Goal: Task Accomplishment & Management: Manage account settings

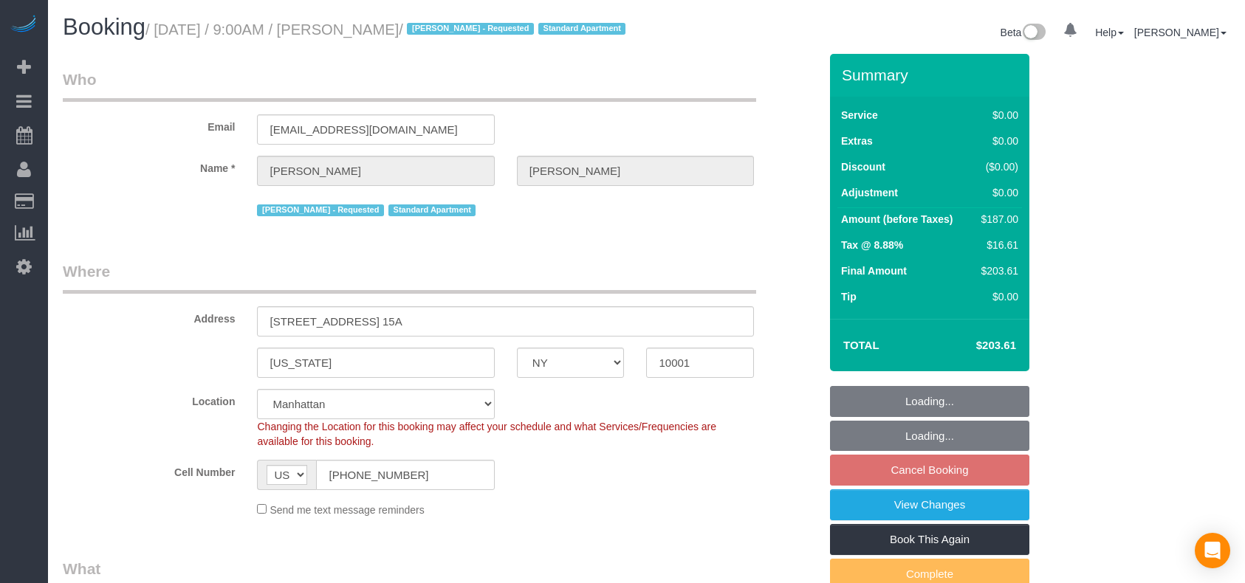
select select "NY"
select select "number:56"
select select "number:70"
select select "number:15"
select select "number:5"
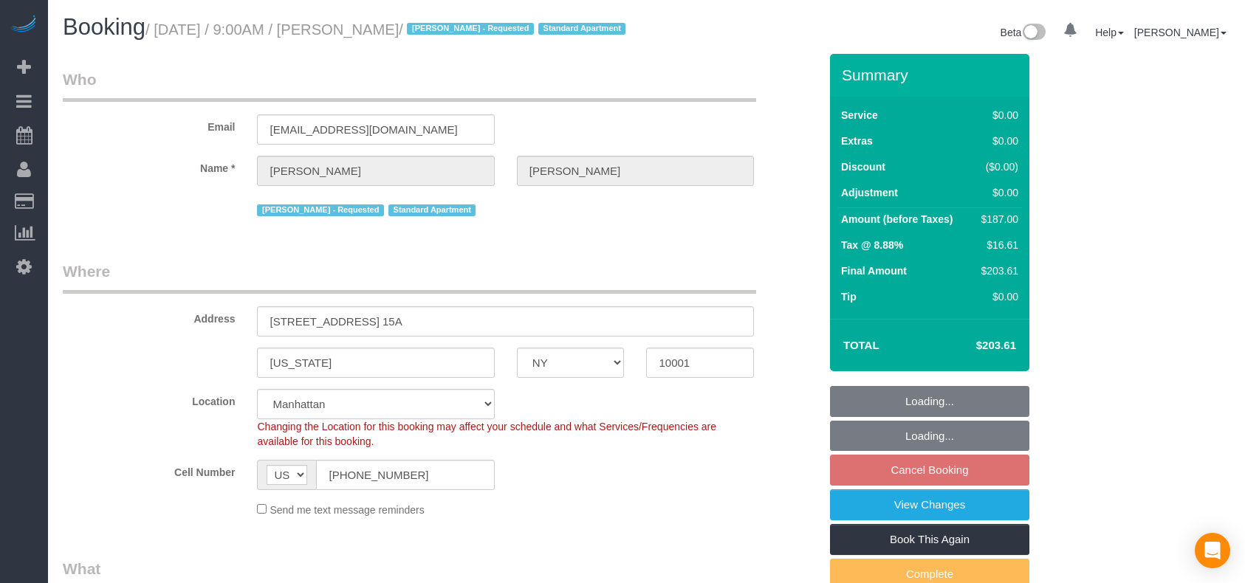
select select "2"
select select "object:1440"
select select "spot2"
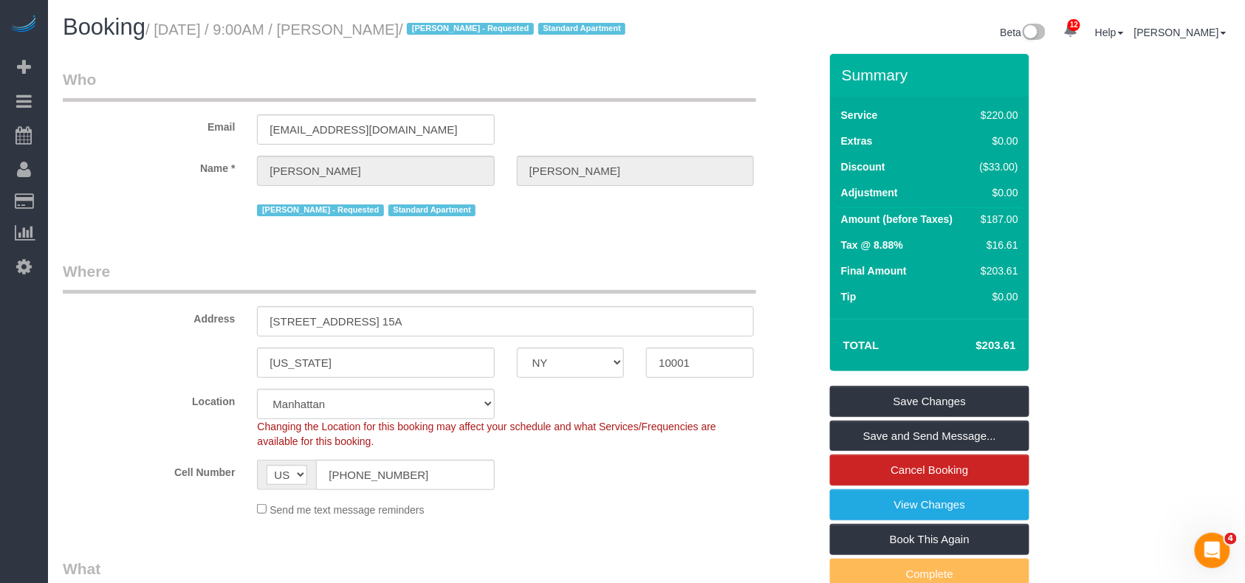
scroll to position [394, 0]
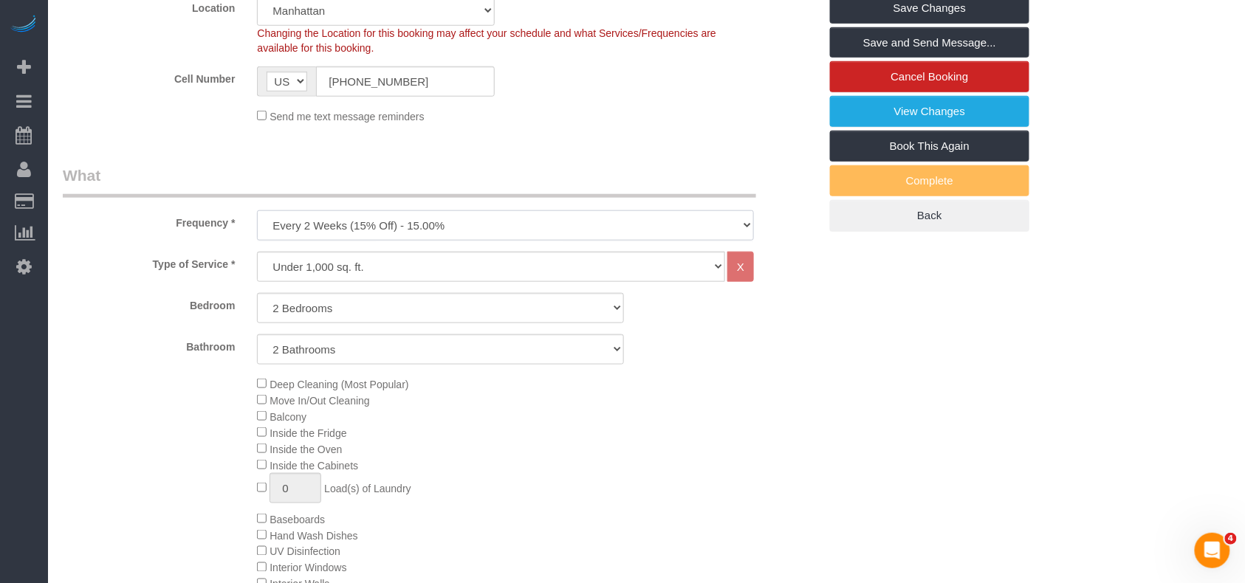
click at [405, 241] on select "One Time Weekly (20% Off) - 20.00% Every 2 Weeks (15% Off) - 15.00% Every 4 Wee…" at bounding box center [505, 225] width 497 height 30
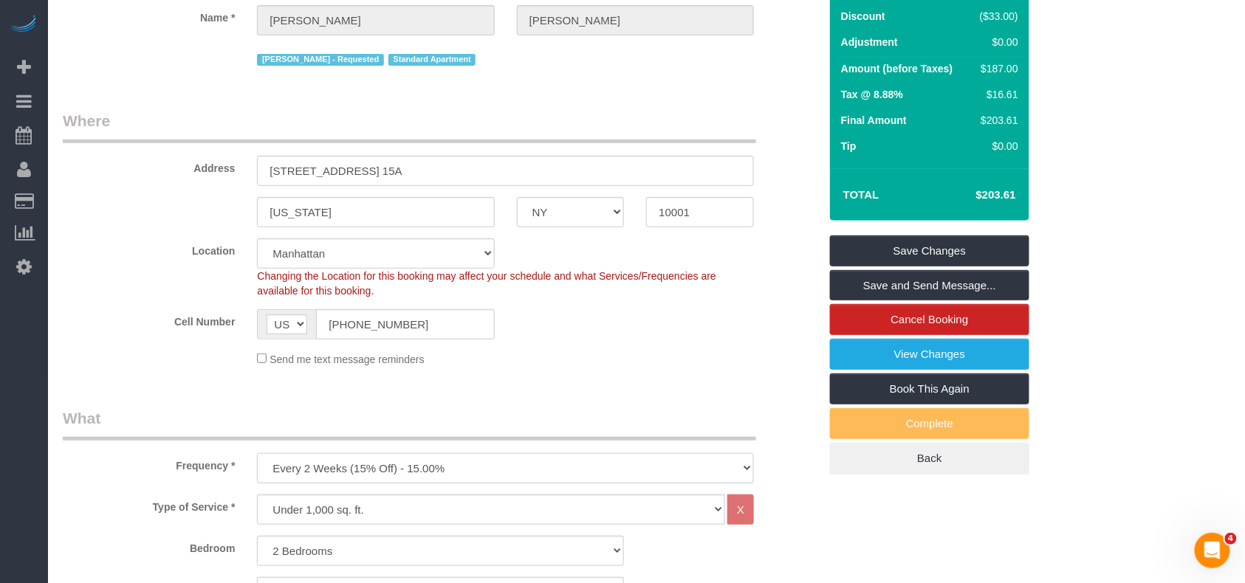
scroll to position [0, 0]
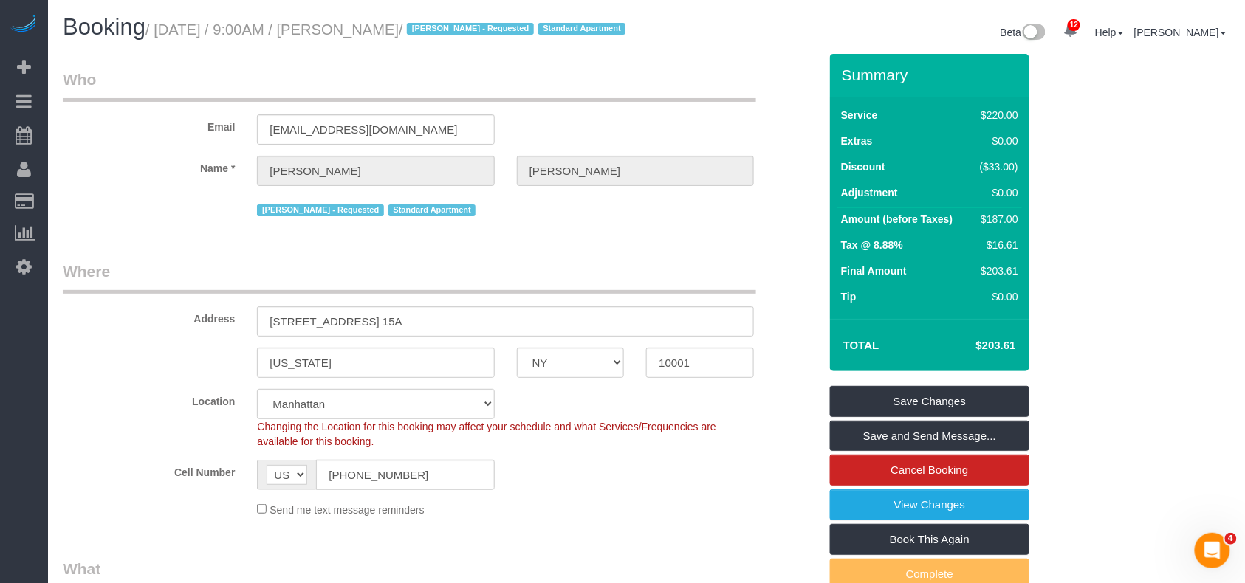
drag, startPoint x: 439, startPoint y: 30, endPoint x: 161, endPoint y: 28, distance: 277.7
click at [161, 28] on small "/ August 28, 2025 / 9:00AM / Omar Chavez / Marlenyn Robles - Requested Standard…" at bounding box center [387, 29] width 484 height 16
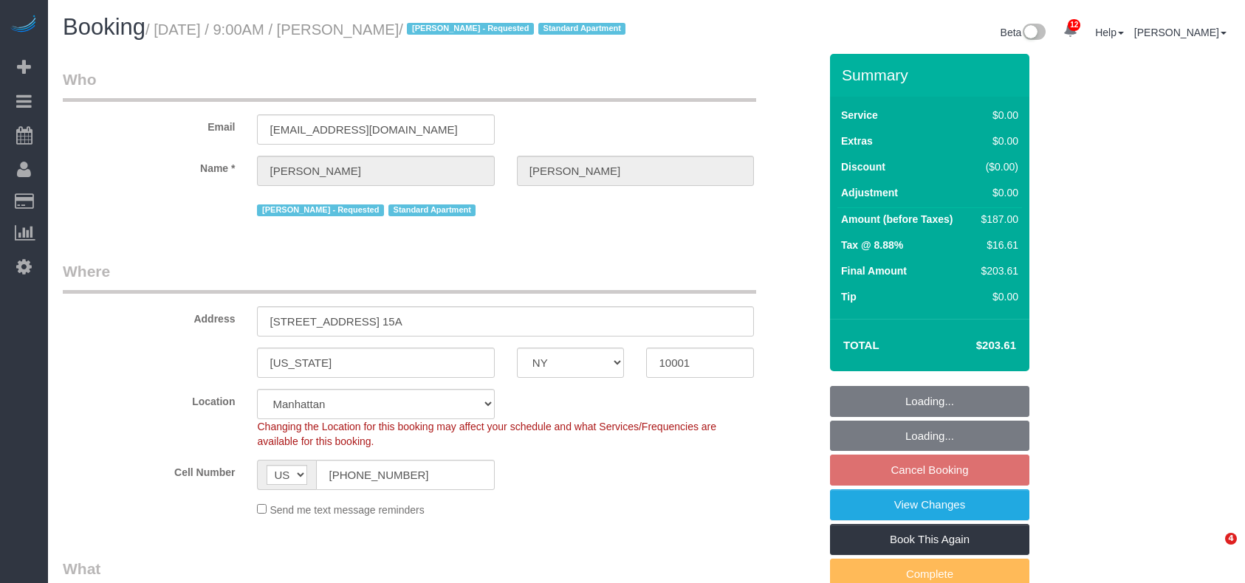
select select "NY"
select select "spot2"
select select "number:56"
select select "number:70"
select select "number:15"
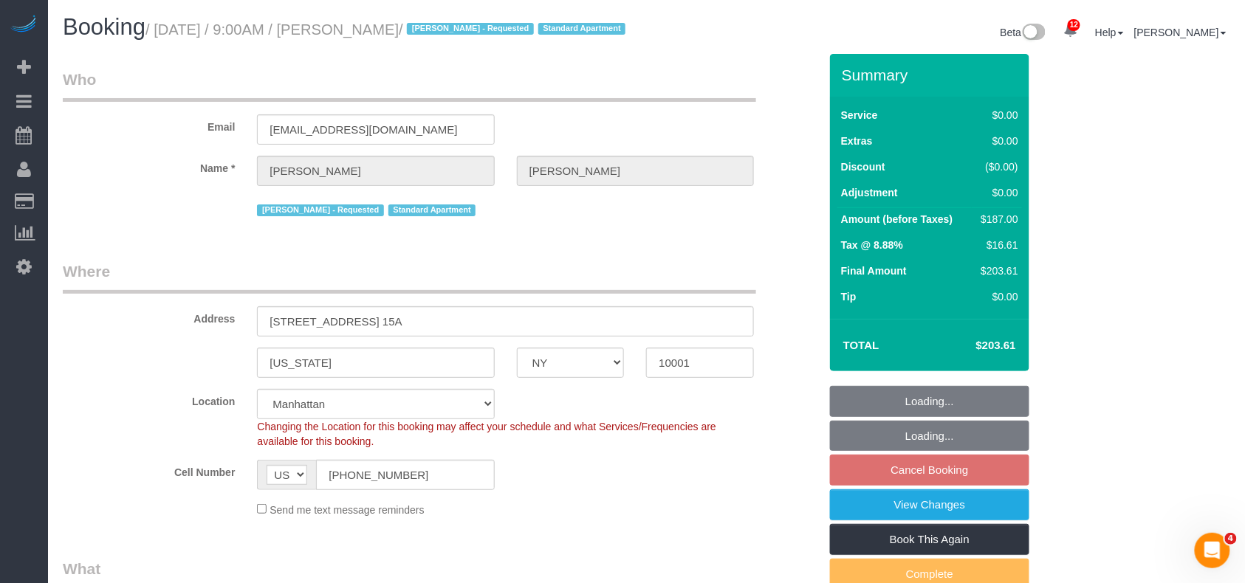
select select "number:5"
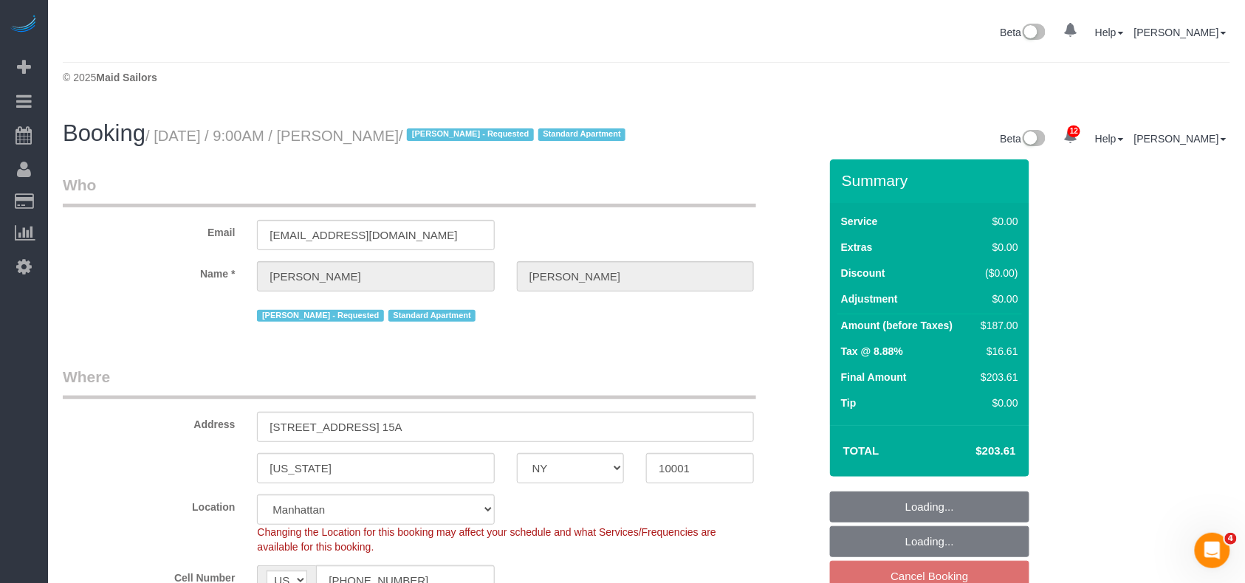
select select "object:746"
select select "2"
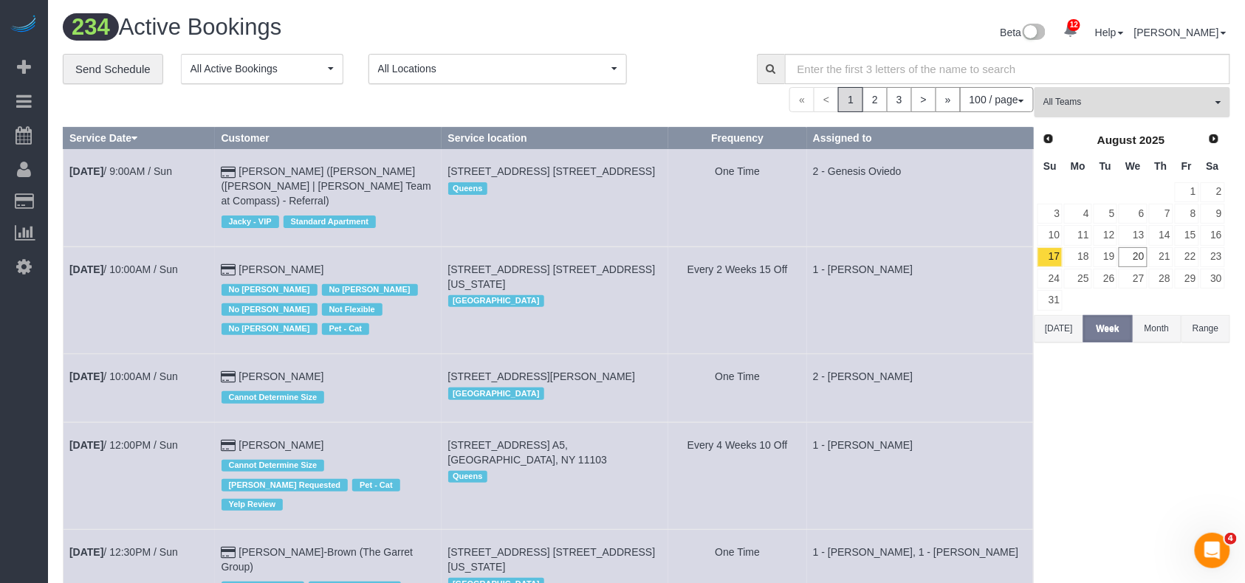
click at [1117, 107] on span "All Teams" at bounding box center [1127, 102] width 168 height 13
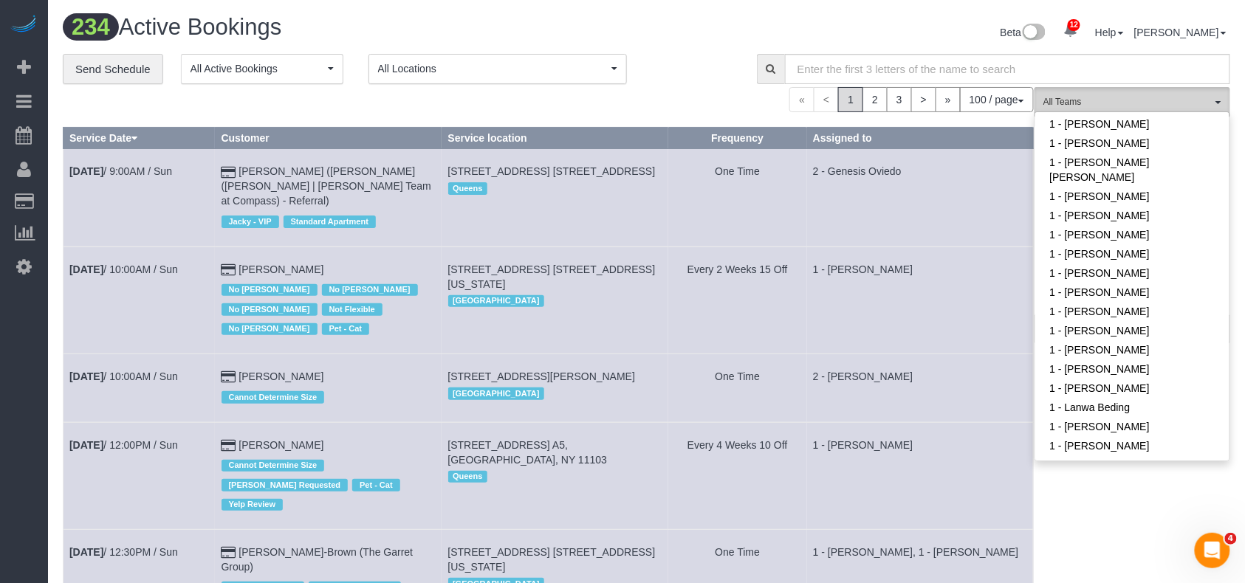
scroll to position [492, 0]
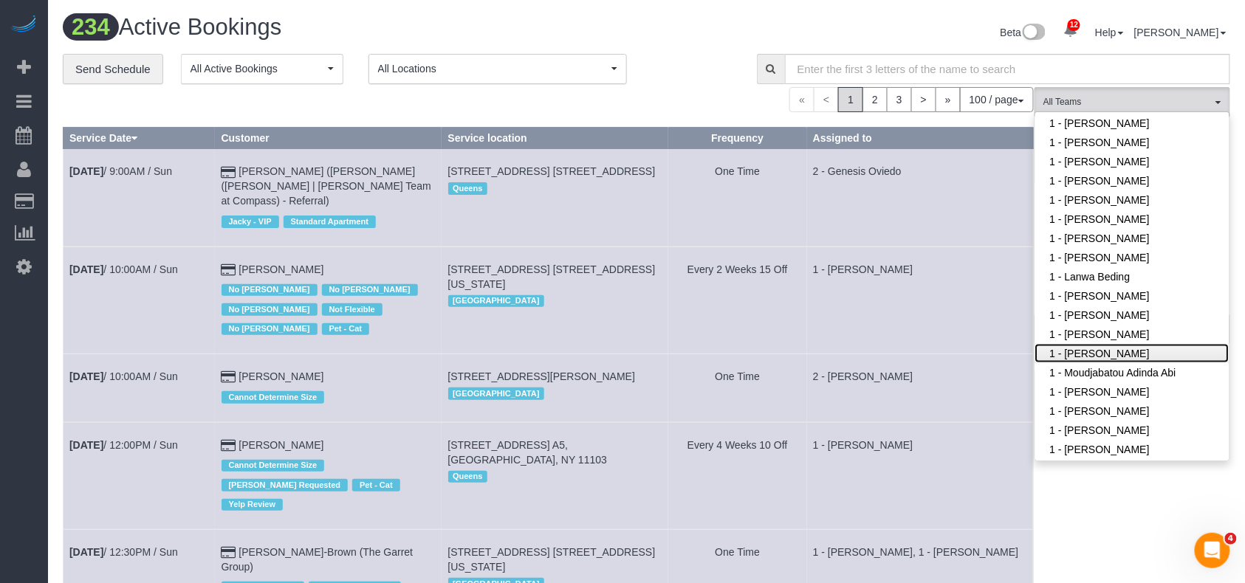
click at [1106, 350] on link "1 - [PERSON_NAME]" at bounding box center [1132, 353] width 194 height 19
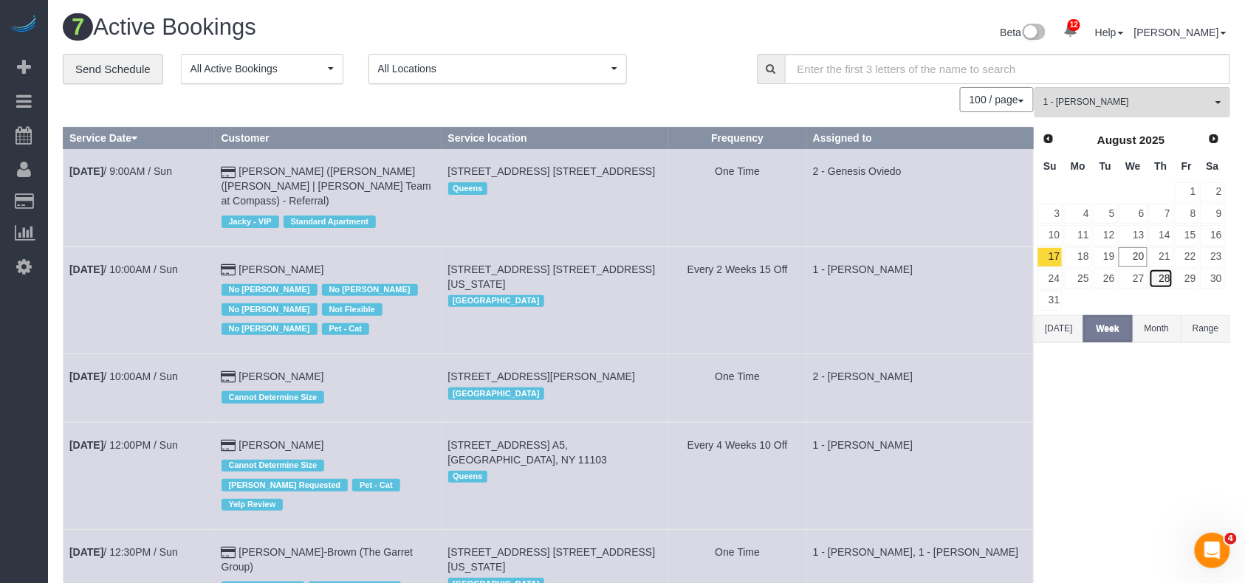
click at [1165, 281] on link "28" at bounding box center [1161, 279] width 24 height 20
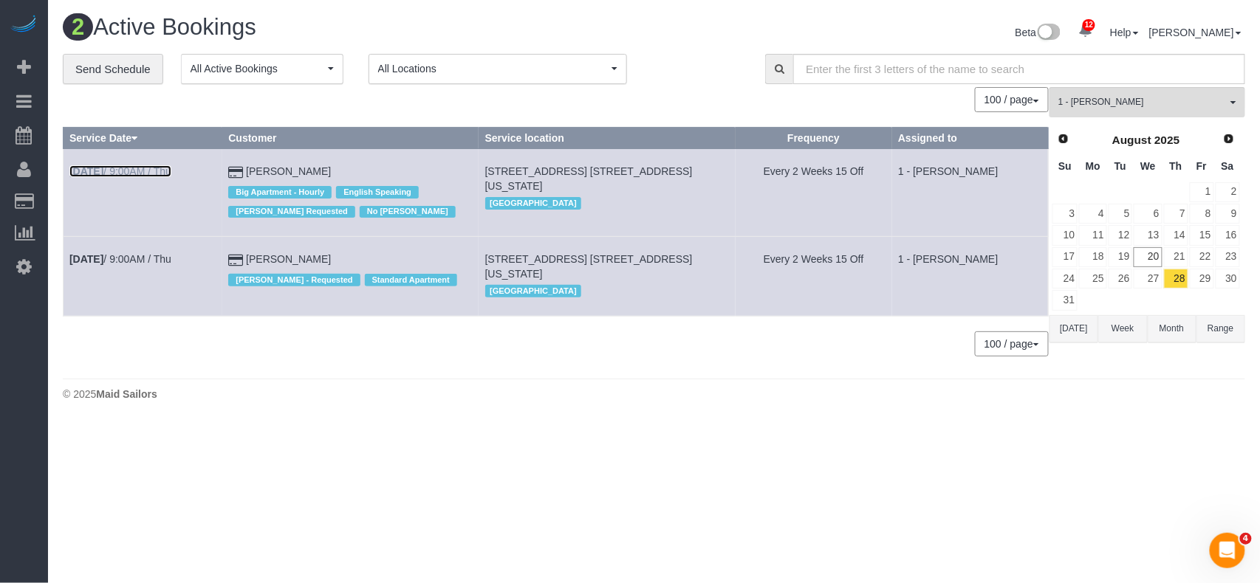
click at [143, 166] on link "Aug 28th / 9:00AM / Thu" at bounding box center [120, 171] width 102 height 12
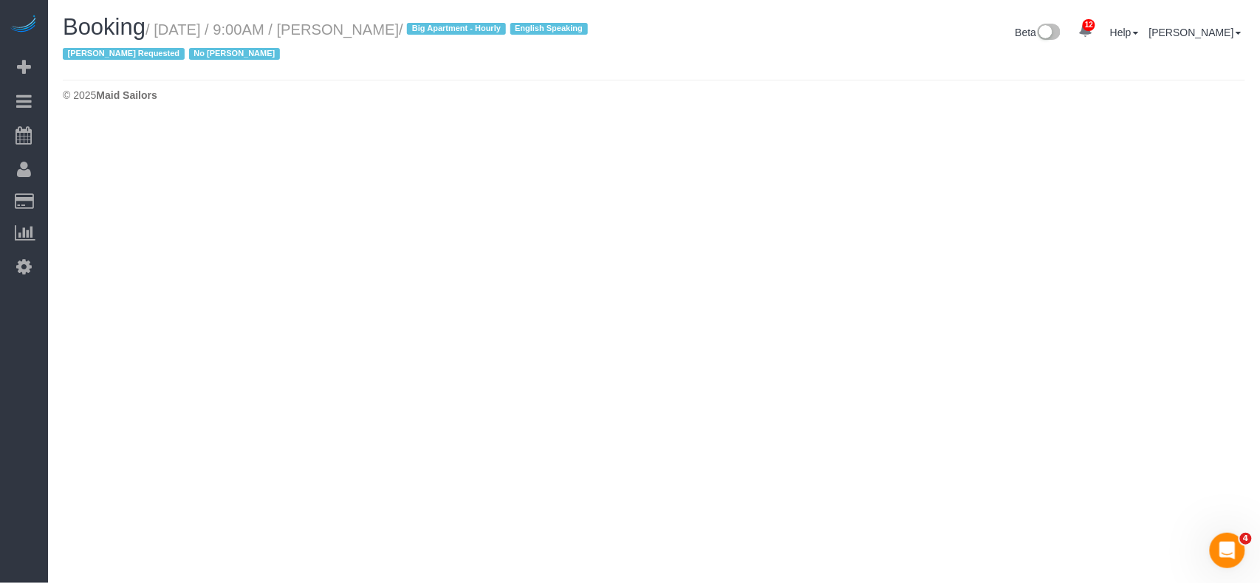
select select "NY"
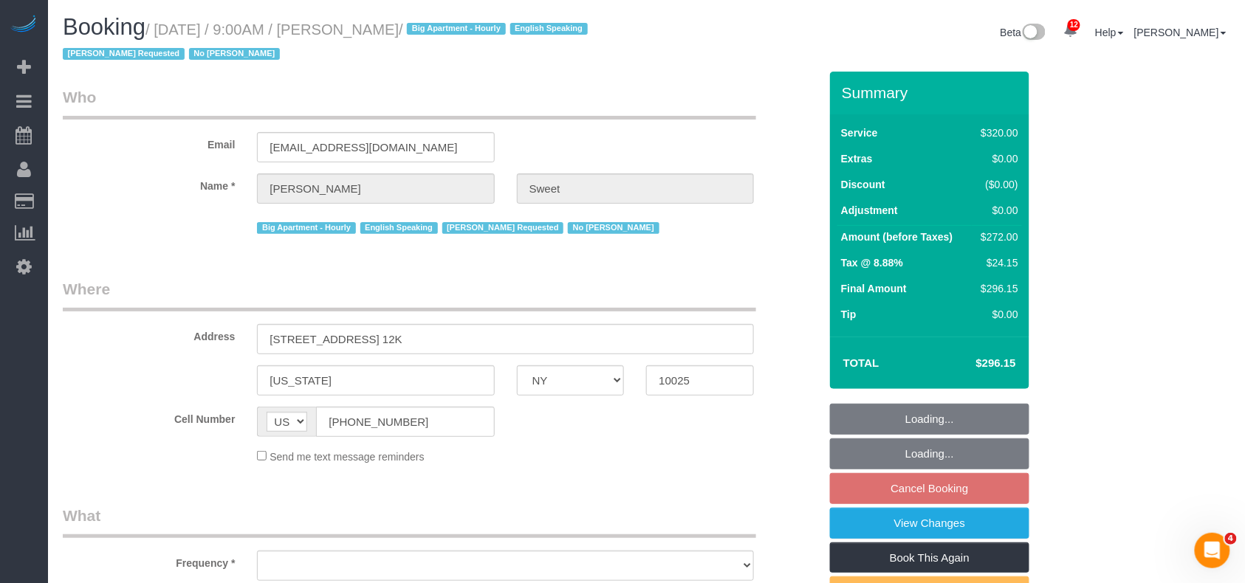
select select "object:4891"
select select "number:89"
select select "number:90"
select select "number:15"
select select "number:6"
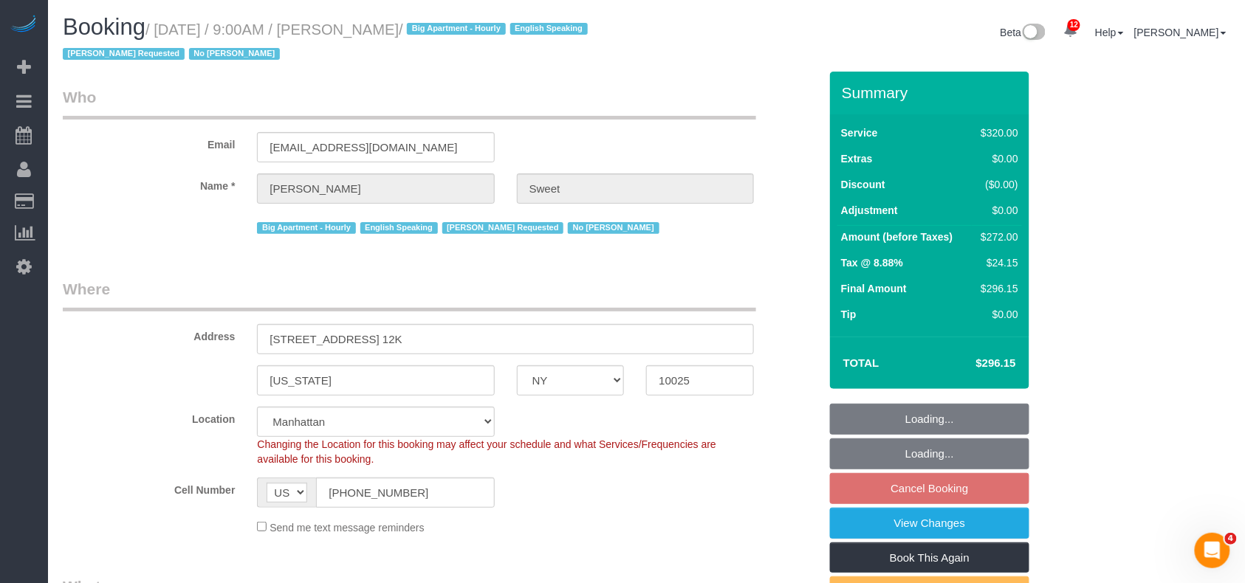
select select "240"
select select "string:stripe-pm_1PTCFC4VGloSiKo7prcBMaC7"
select select "spot62"
select select "object:5125"
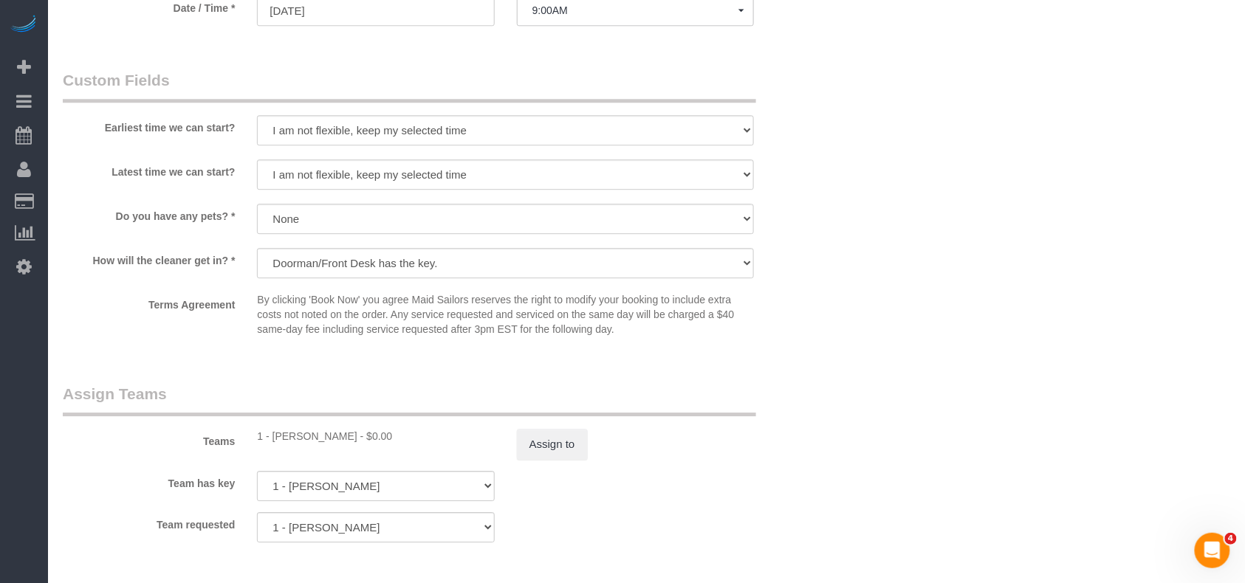
scroll to position [787, 0]
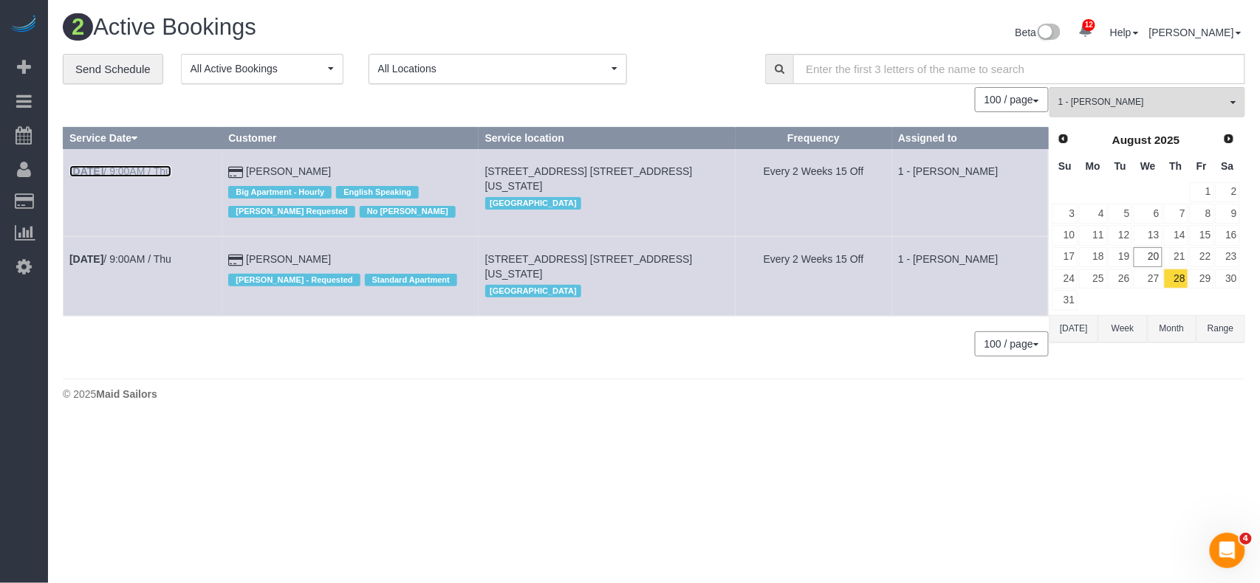
click at [154, 171] on link "Aug 28th / 9:00AM / Thu" at bounding box center [120, 171] width 102 height 12
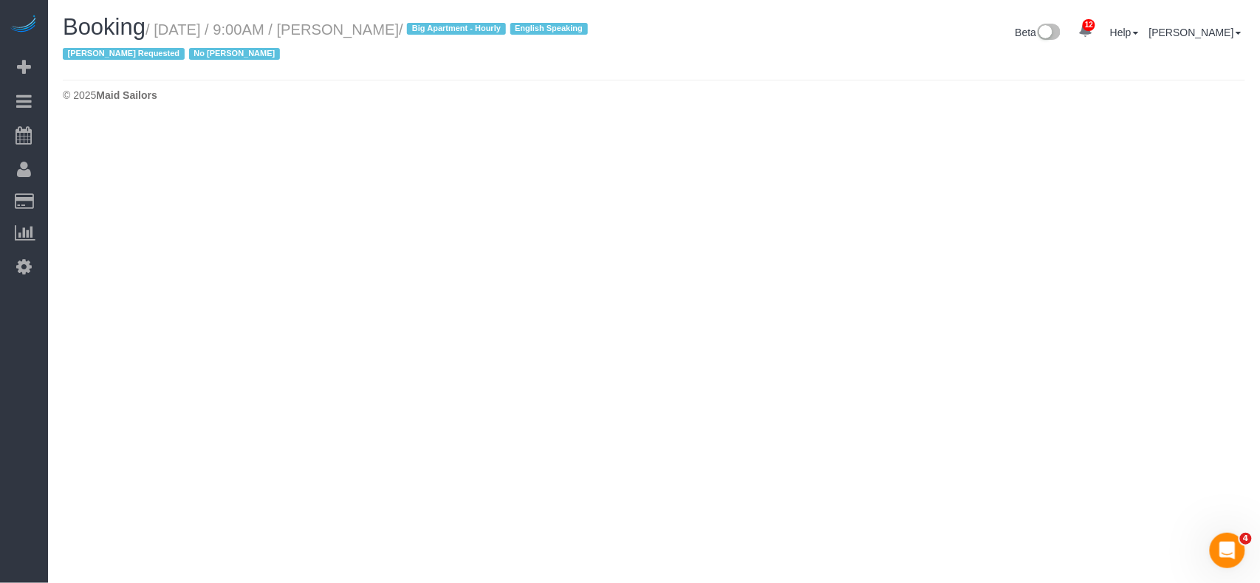
select select "NY"
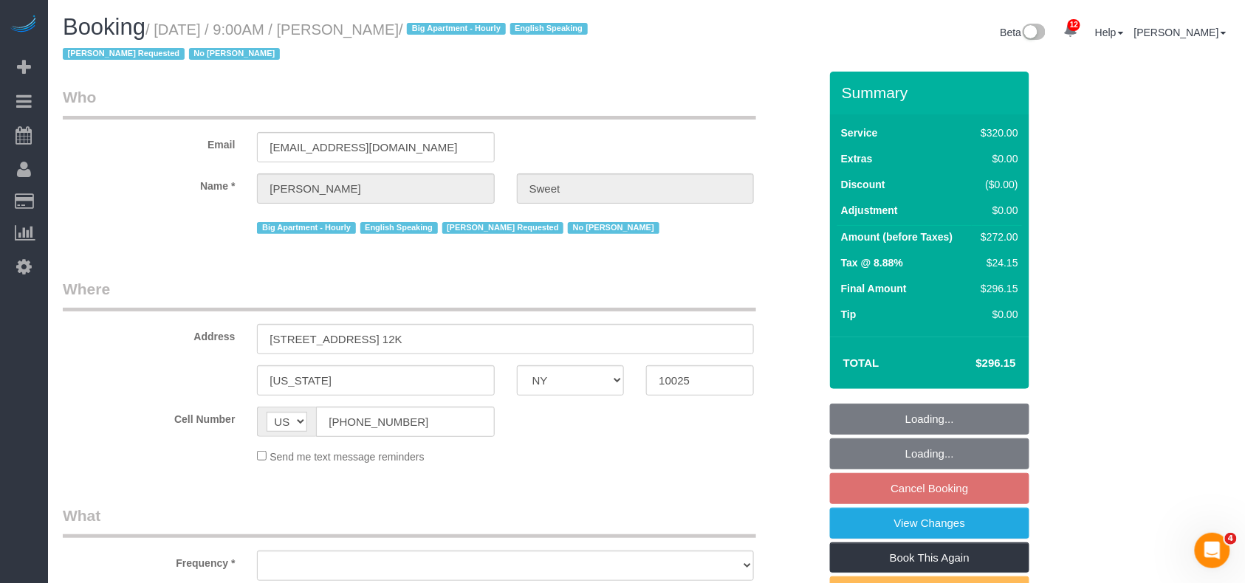
select select "number:89"
select select "number:90"
select select "number:15"
select select "number:6"
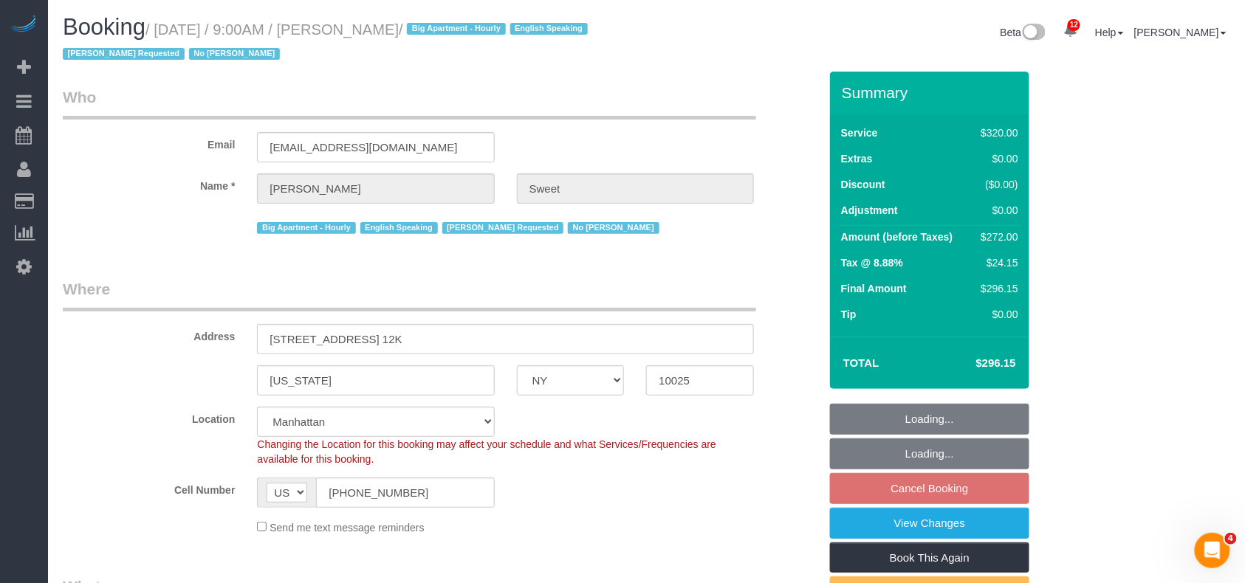
select select "string:stripe-pm_1PTCFC4VGloSiKo7prcBMaC7"
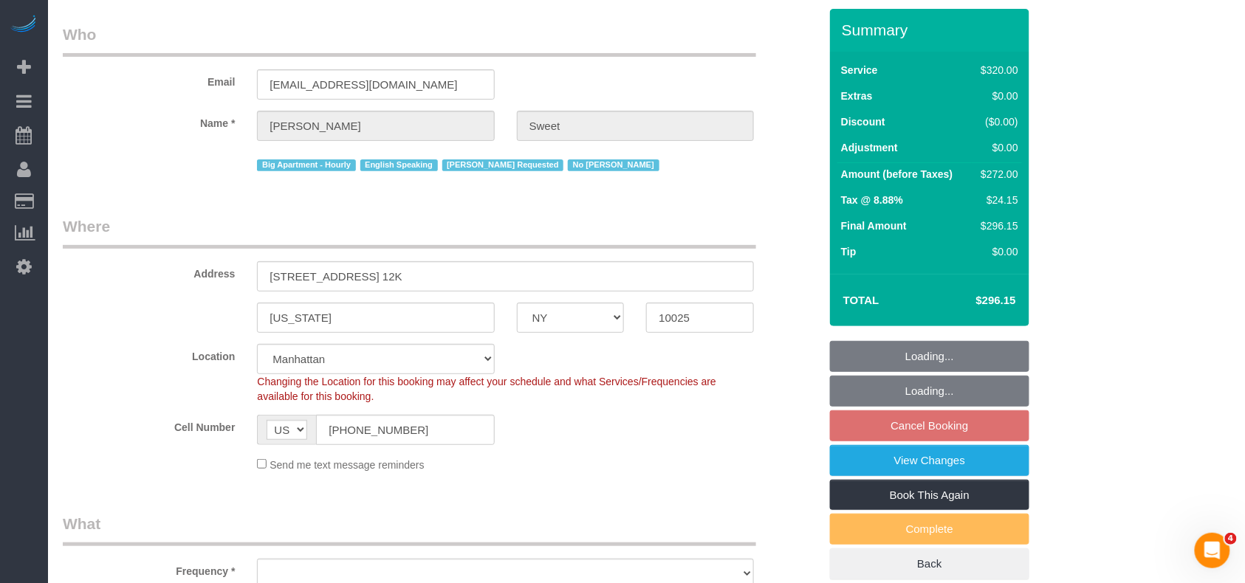
select select "object:6663"
select select "spot122"
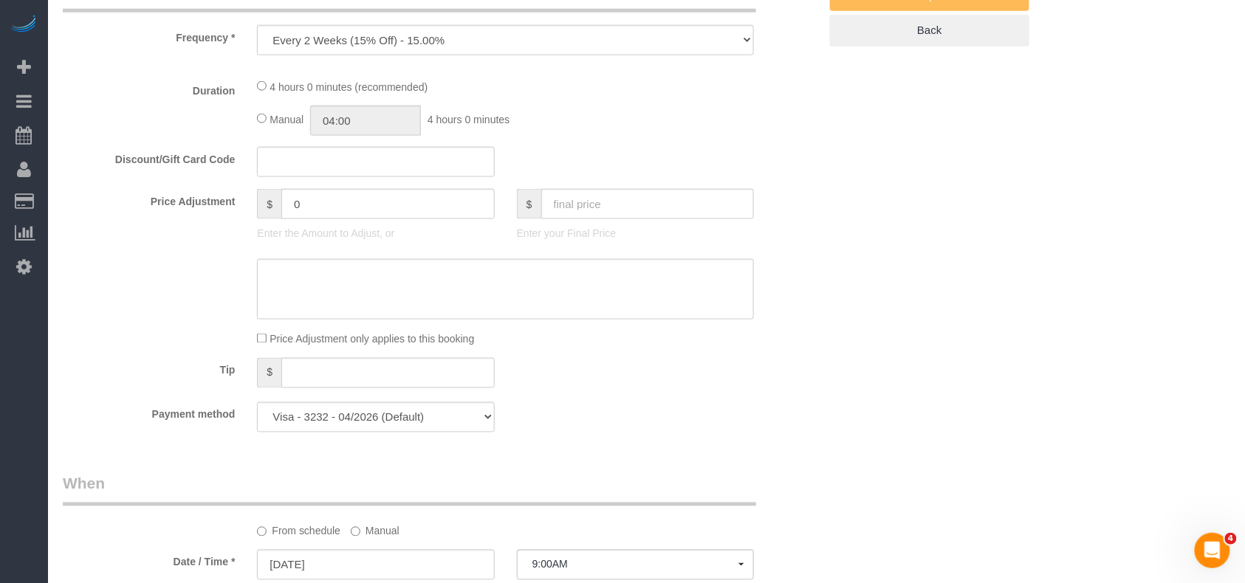
select select "240"
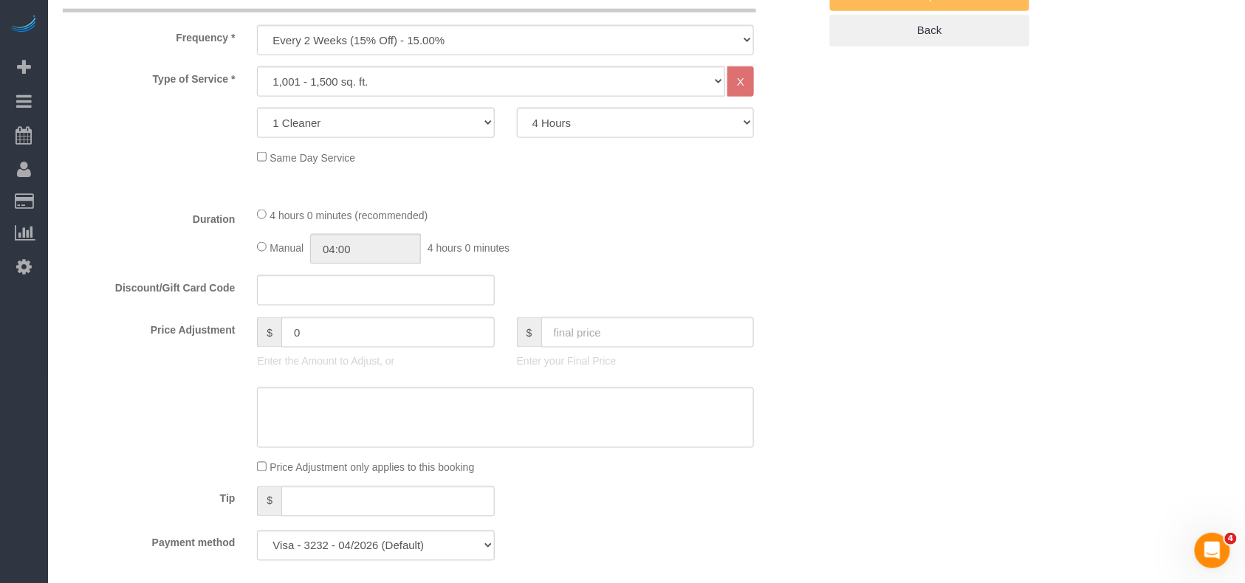
select select "object:7085"
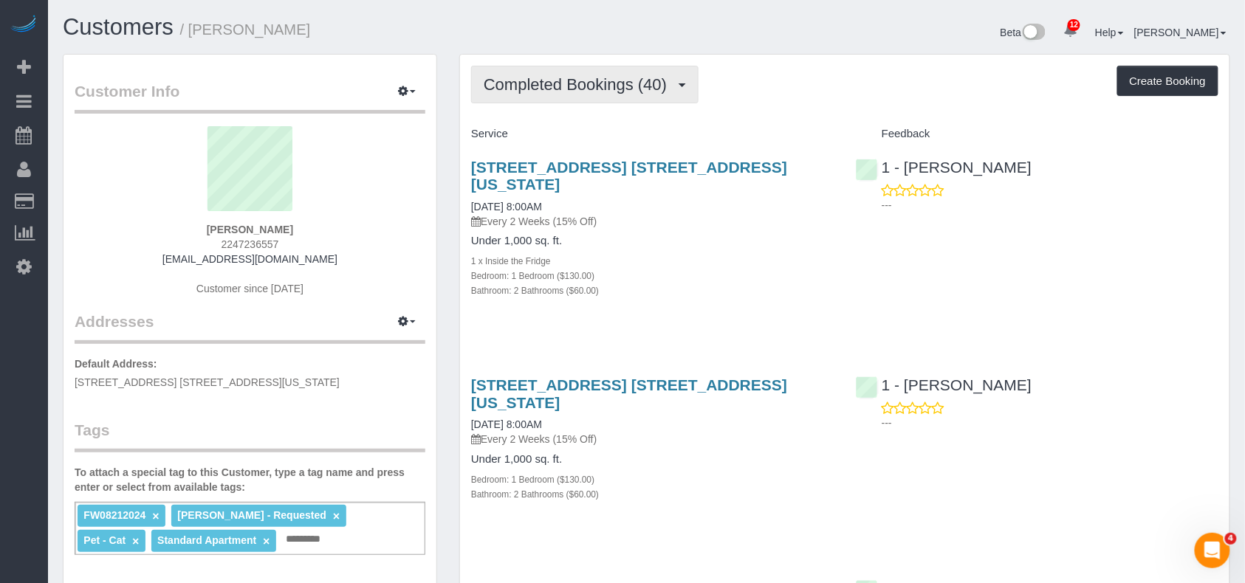
click at [597, 102] on button "Completed Bookings (40)" at bounding box center [584, 85] width 227 height 38
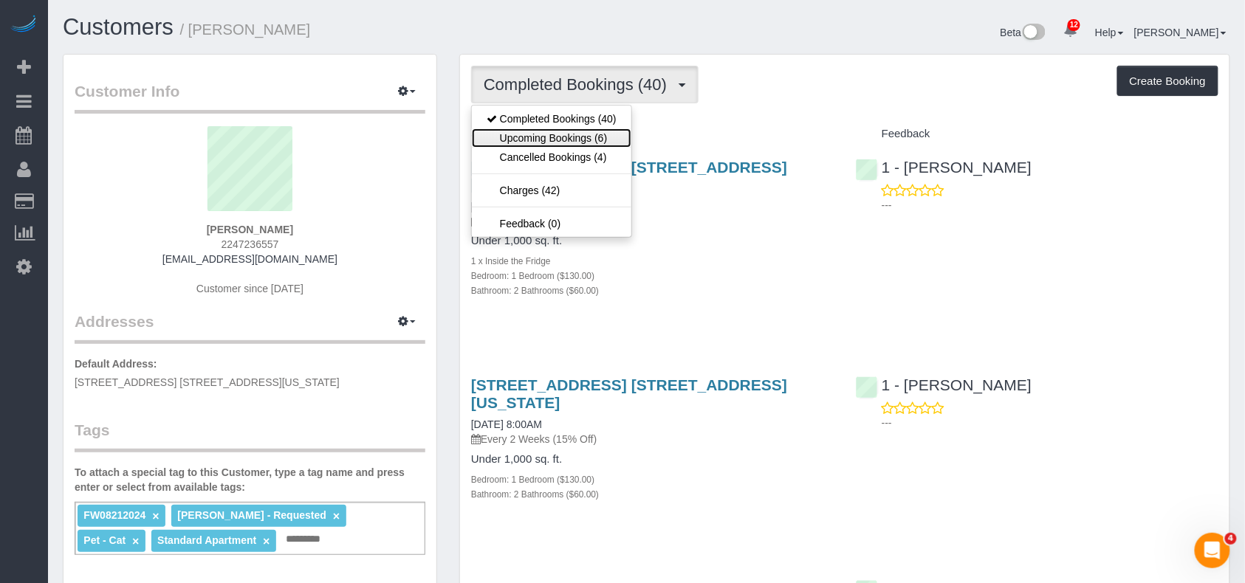
click at [588, 139] on link "Upcoming Bookings (6)" at bounding box center [552, 137] width 160 height 19
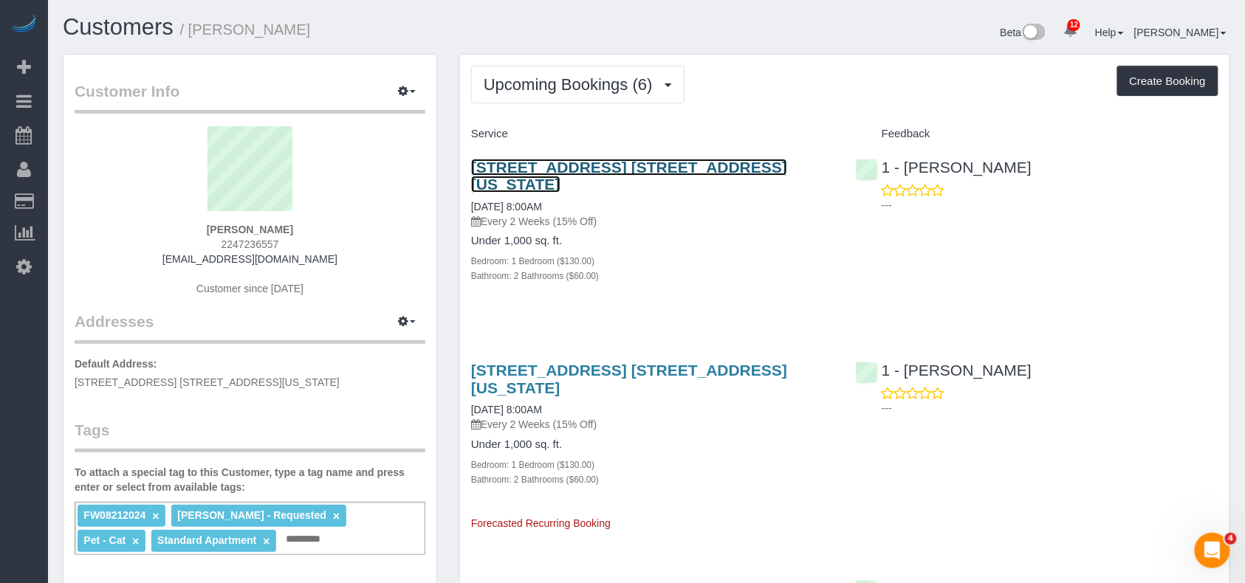
click at [515, 171] on link "265 East 66th Street, Apt. 26a, New York, NY 10065" at bounding box center [629, 176] width 316 height 34
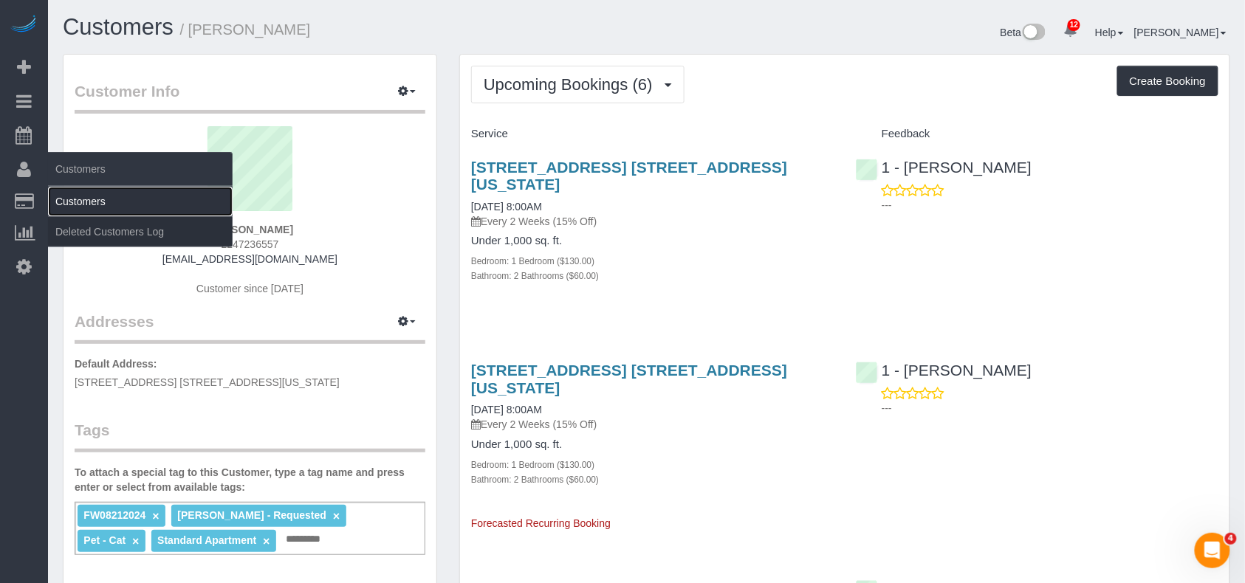
click at [86, 189] on link "Customers" at bounding box center [140, 202] width 185 height 30
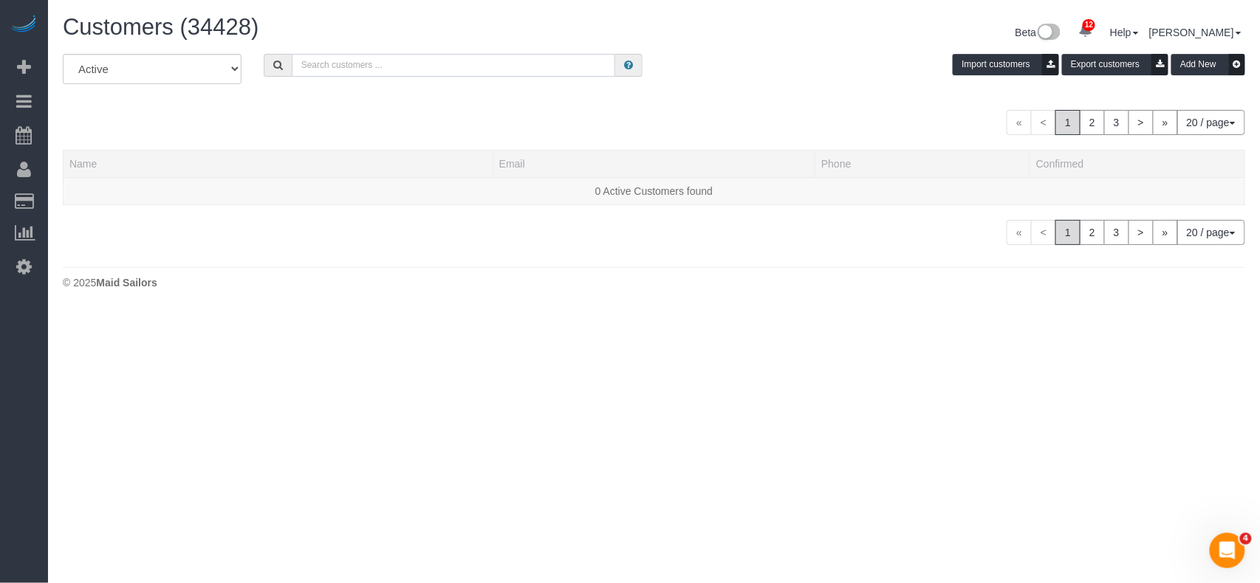
click at [347, 69] on input "text" at bounding box center [454, 65] width 324 height 23
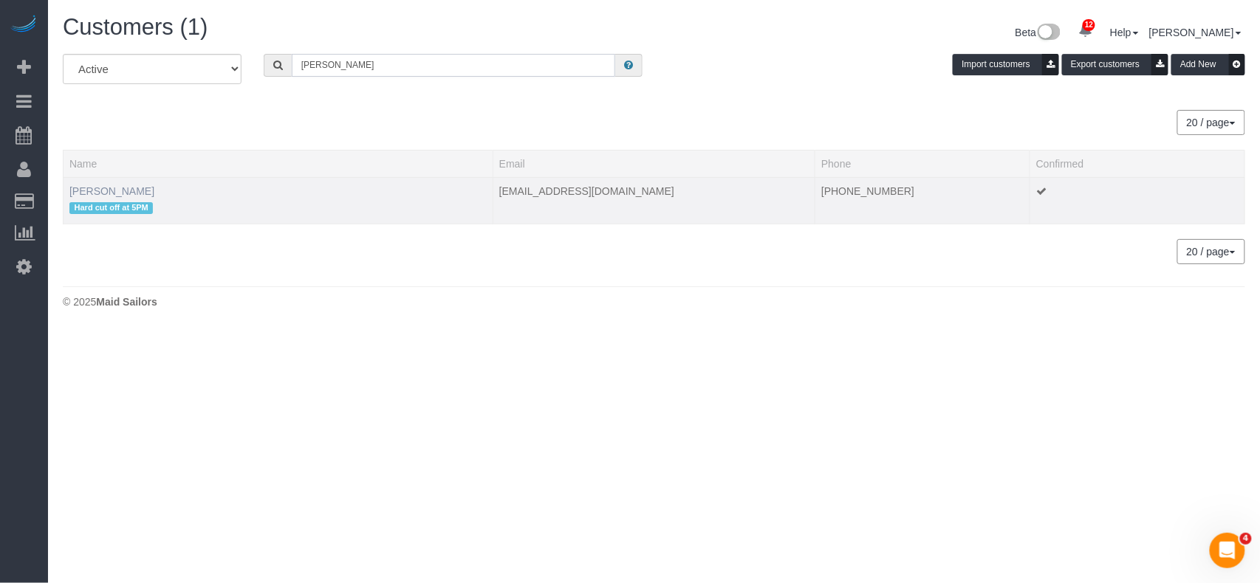
type input "Stephanie King"
click at [97, 192] on link "Stephanie King" at bounding box center [111, 191] width 85 height 12
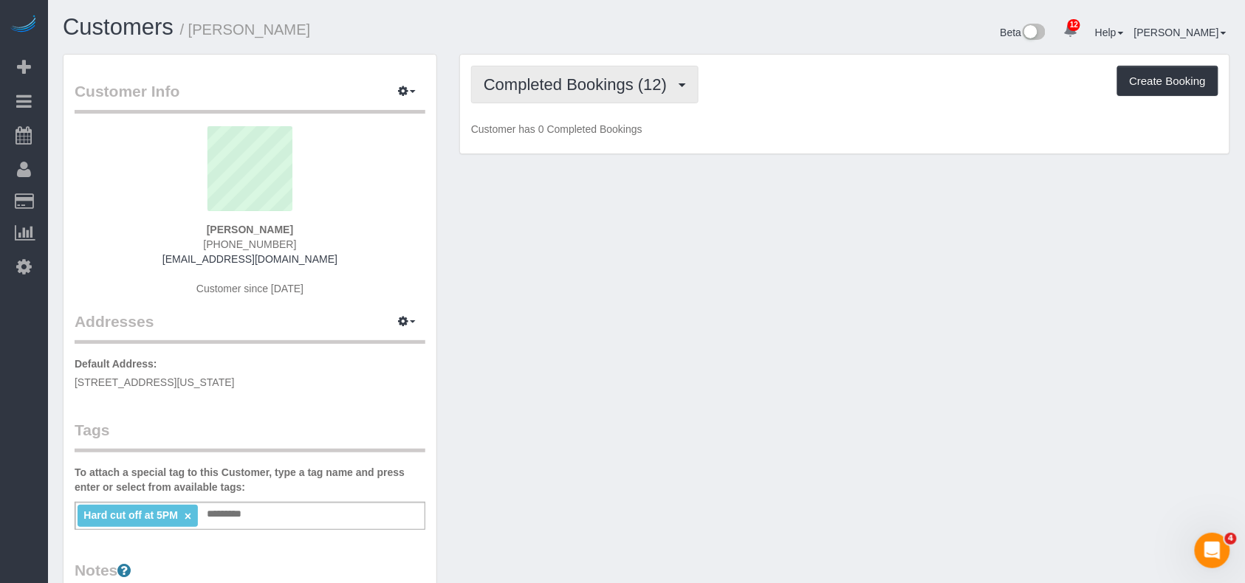
click at [512, 92] on span "Completed Bookings (12)" at bounding box center [579, 84] width 191 height 18
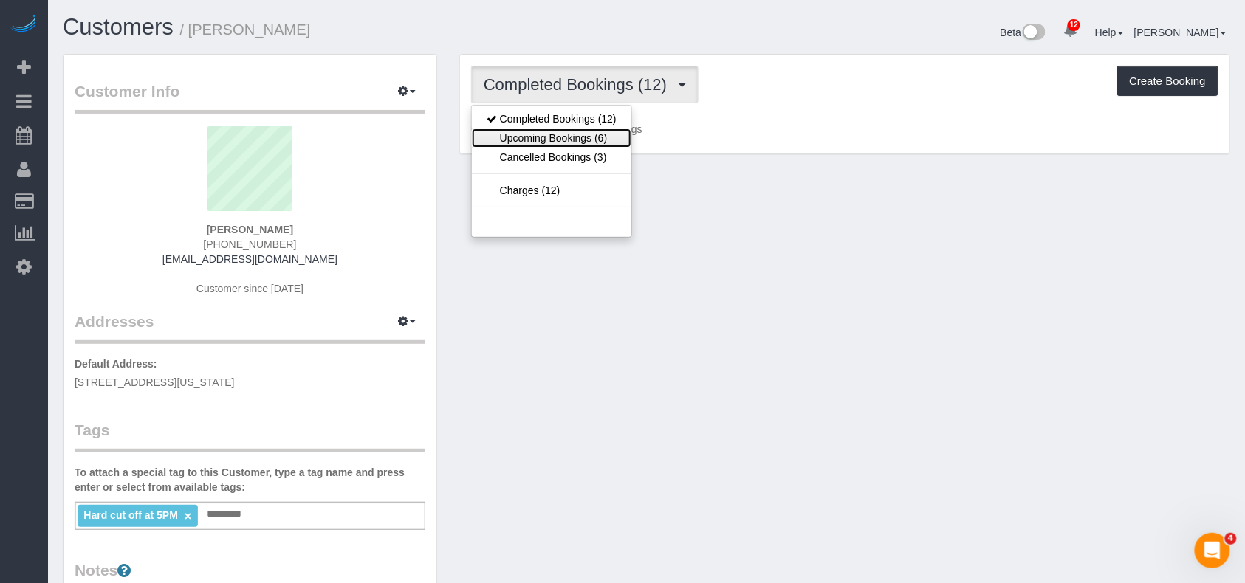
click at [532, 131] on link "Upcoming Bookings (6)" at bounding box center [552, 137] width 160 height 19
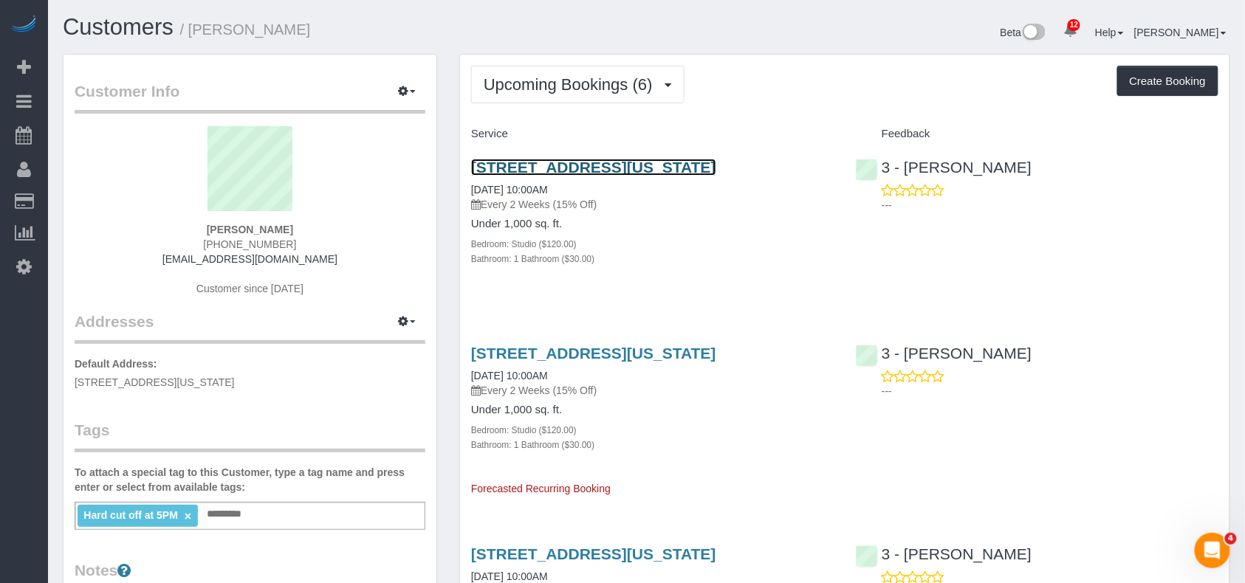
click at [572, 165] on link "303 East 37th Street, 2h, New York, NY 10016" at bounding box center [593, 167] width 245 height 17
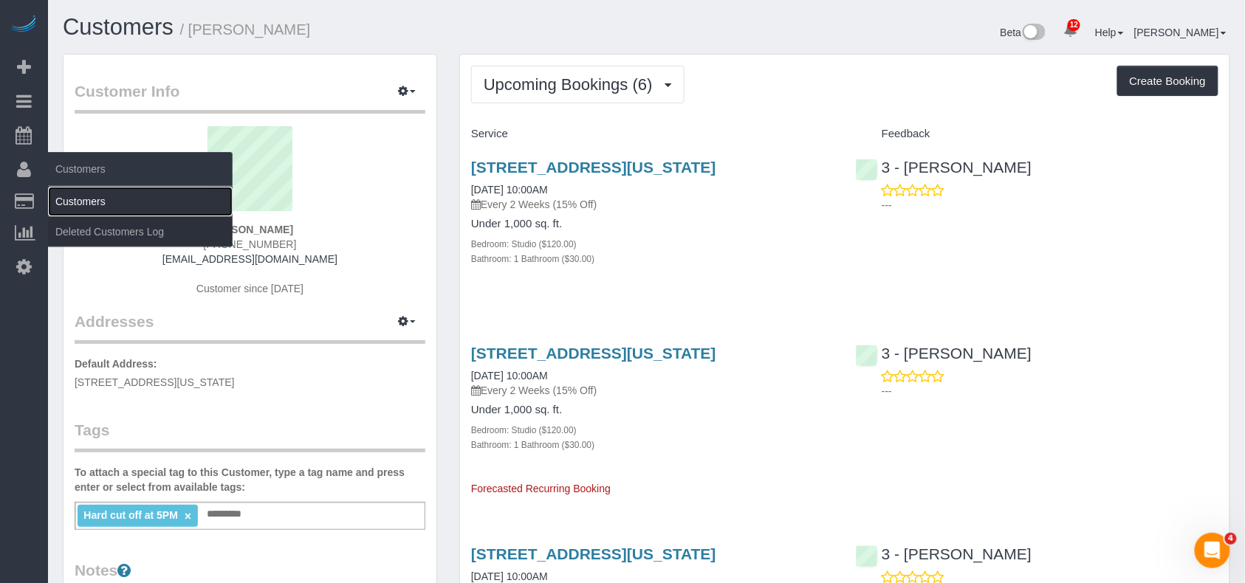
click at [71, 188] on link "Customers" at bounding box center [140, 202] width 185 height 30
click at [71, 189] on link "Customers" at bounding box center [140, 202] width 185 height 30
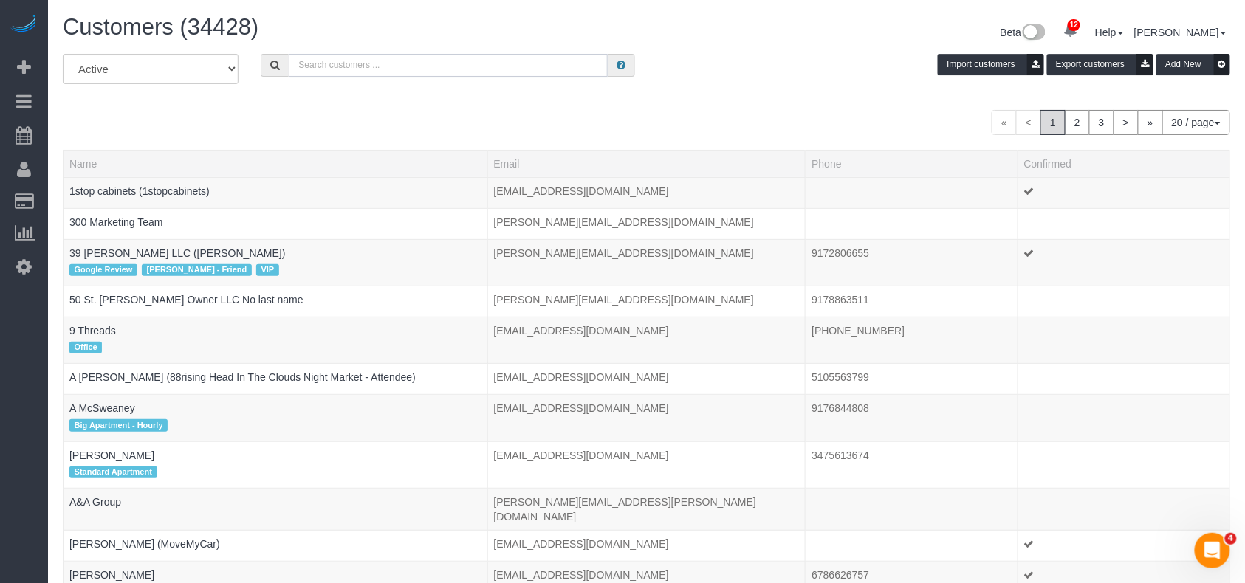
click at [368, 61] on input "text" at bounding box center [448, 65] width 319 height 23
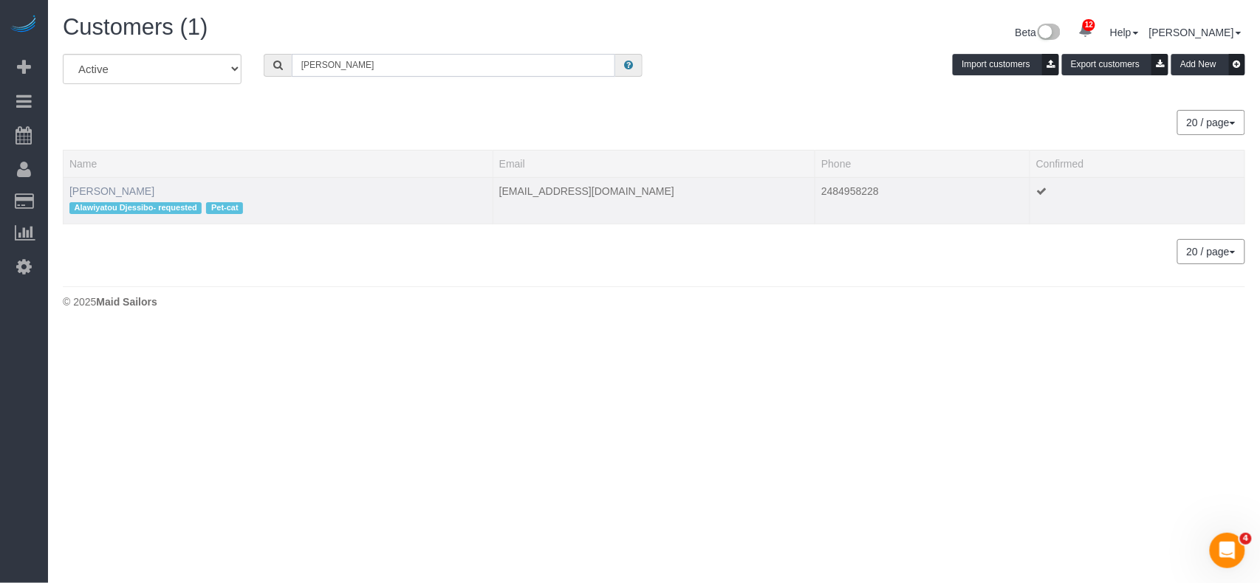
type input "Tanya costa"
click at [95, 191] on link "[PERSON_NAME]" at bounding box center [111, 191] width 85 height 12
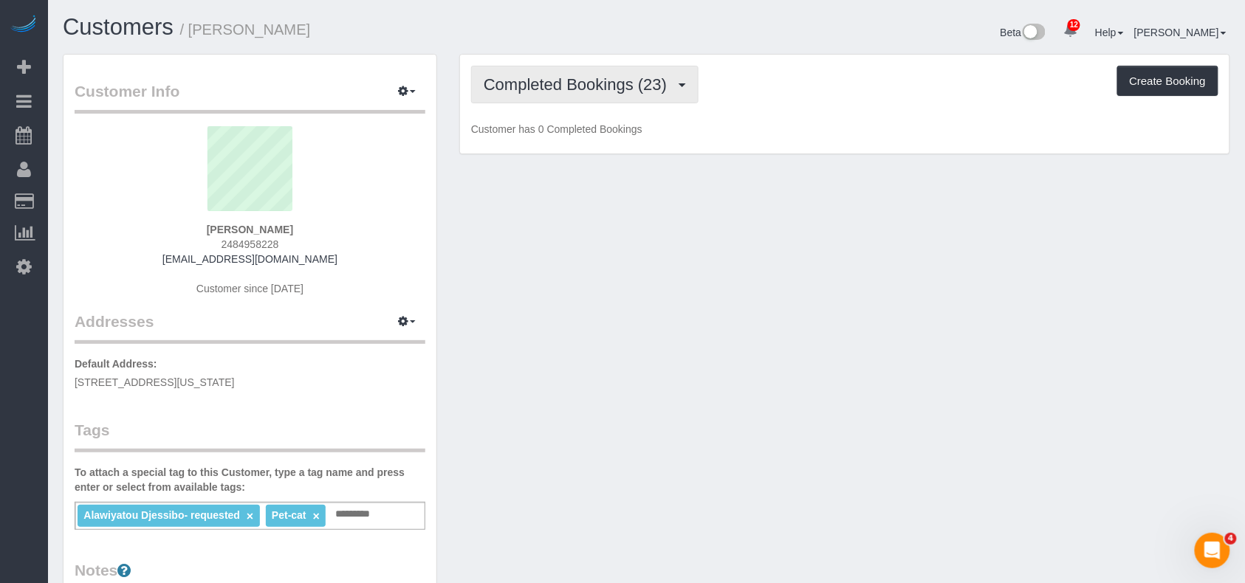
click at [551, 99] on button "Completed Bookings (23)" at bounding box center [584, 85] width 227 height 38
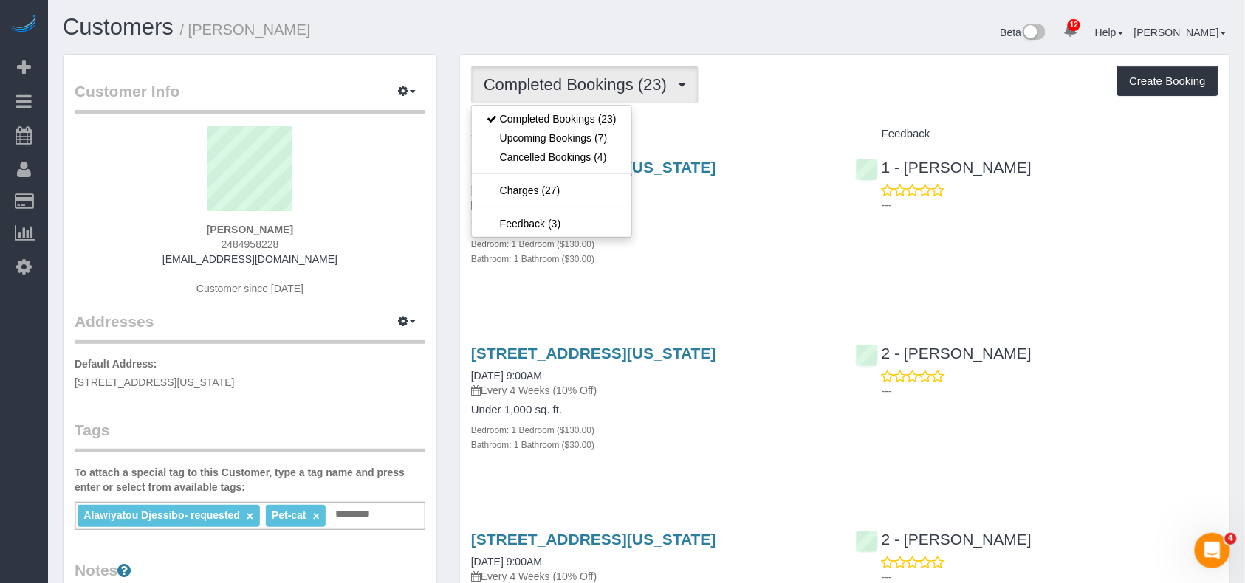
click at [699, 289] on div "776 Sixth Ave, 12c, New York, NY 10001 07/26/2025 9:00AM Every 4 Weeks (10% Off…" at bounding box center [652, 220] width 385 height 149
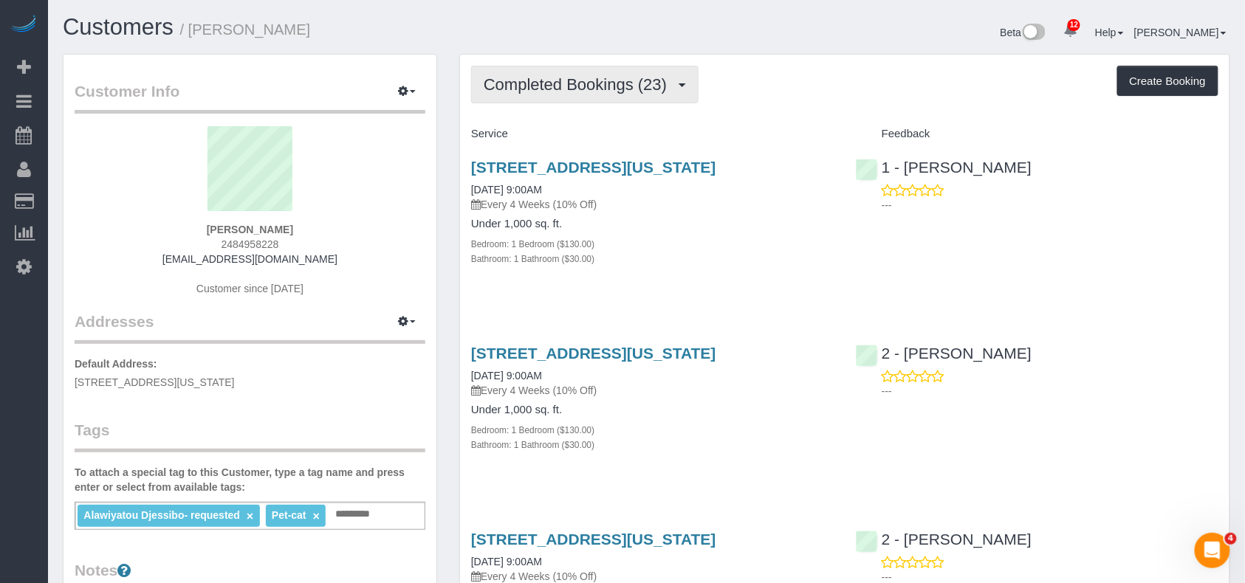
click at [588, 89] on span "Completed Bookings (23)" at bounding box center [579, 84] width 191 height 18
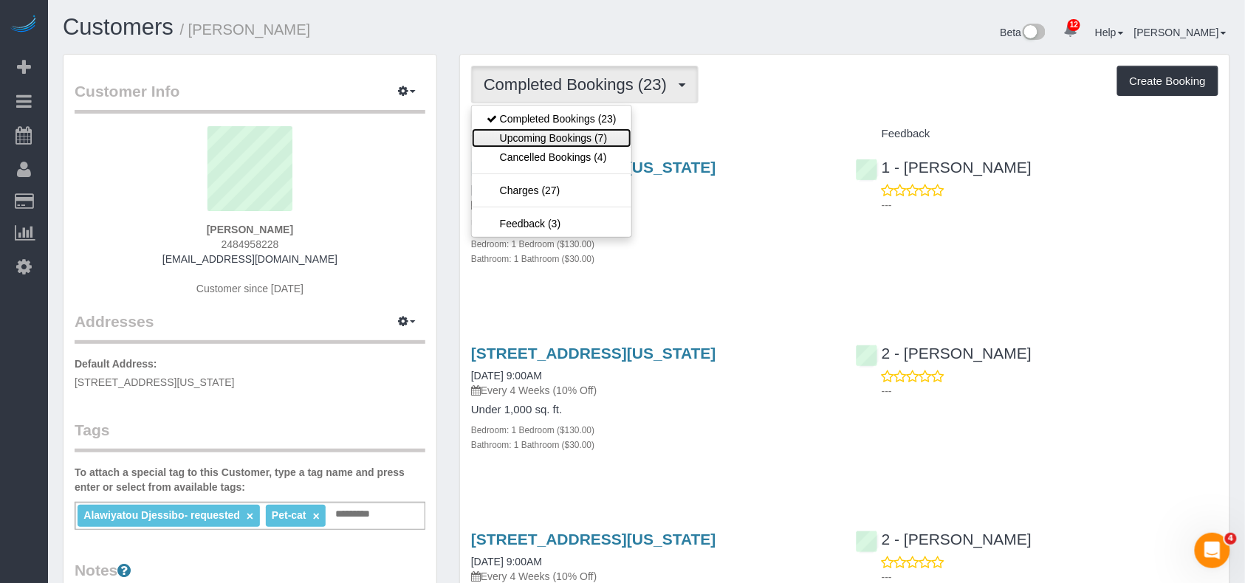
click at [583, 137] on link "Upcoming Bookings (7)" at bounding box center [552, 137] width 160 height 19
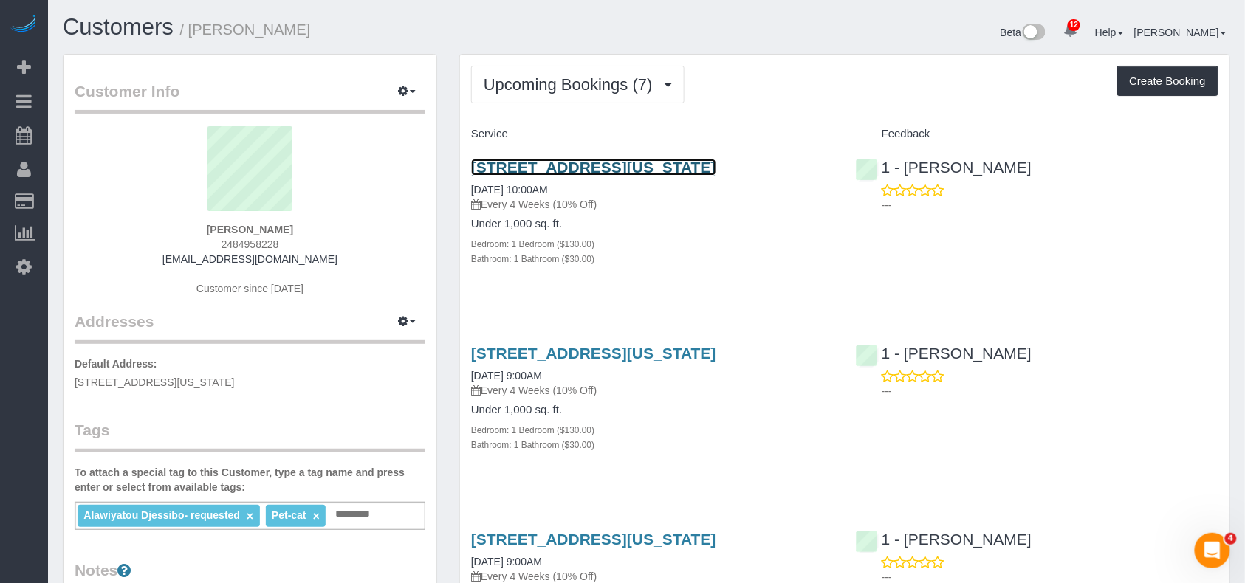
click at [586, 163] on link "776 Sixth Ave, 12c, New York, NY 10001" at bounding box center [593, 167] width 245 height 17
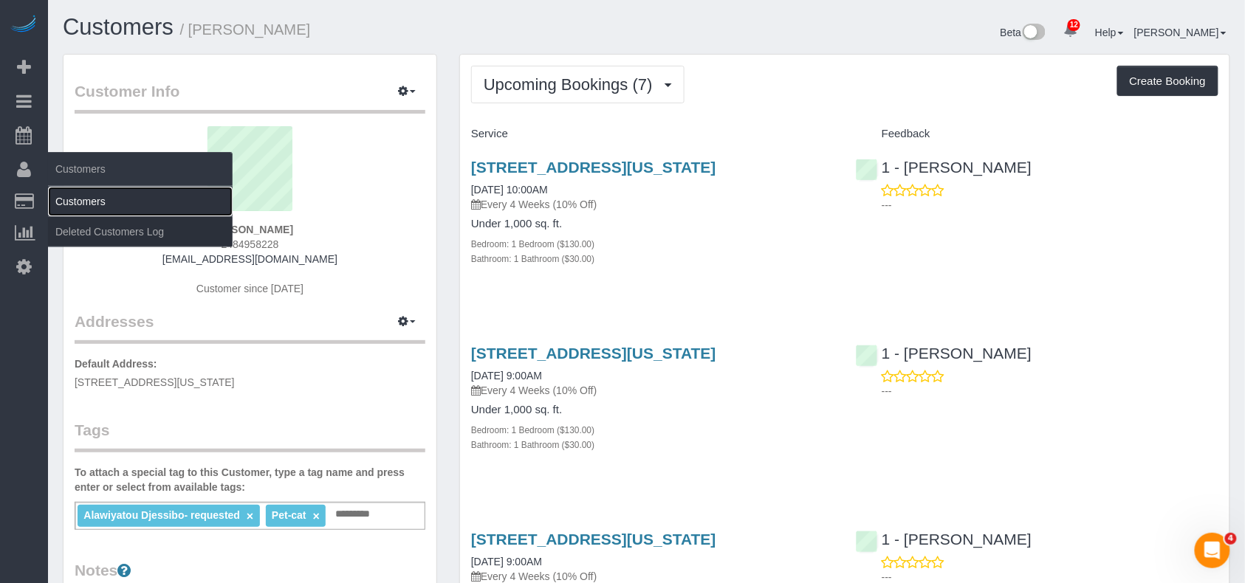
click at [81, 199] on link "Customers" at bounding box center [140, 202] width 185 height 30
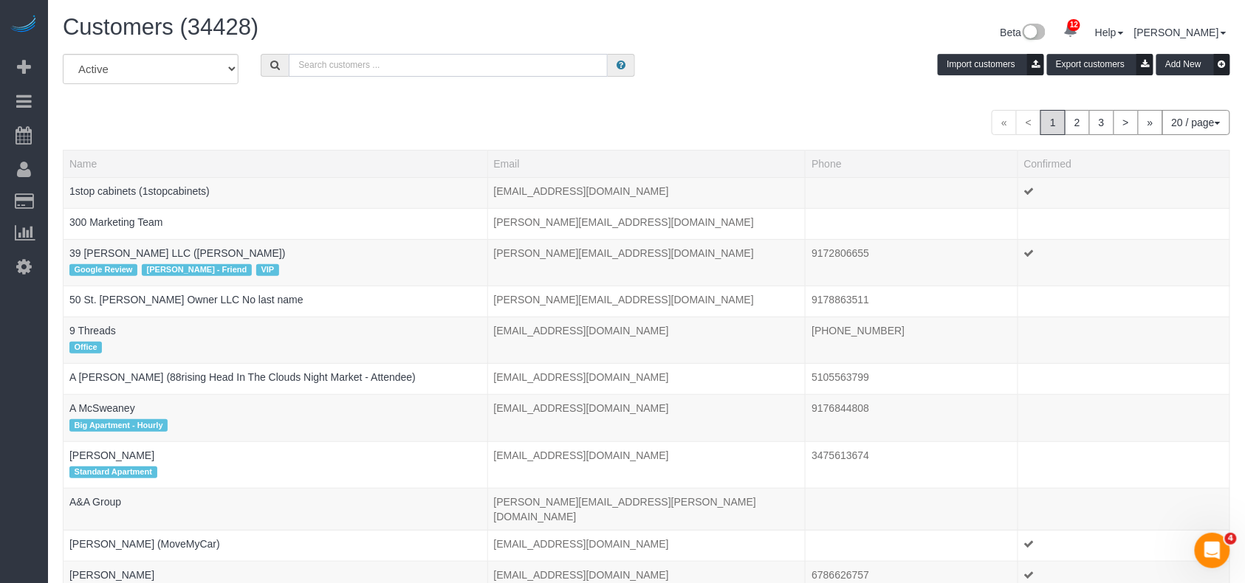
click at [361, 65] on input "text" at bounding box center [448, 65] width 319 height 23
type input "Eric steele"
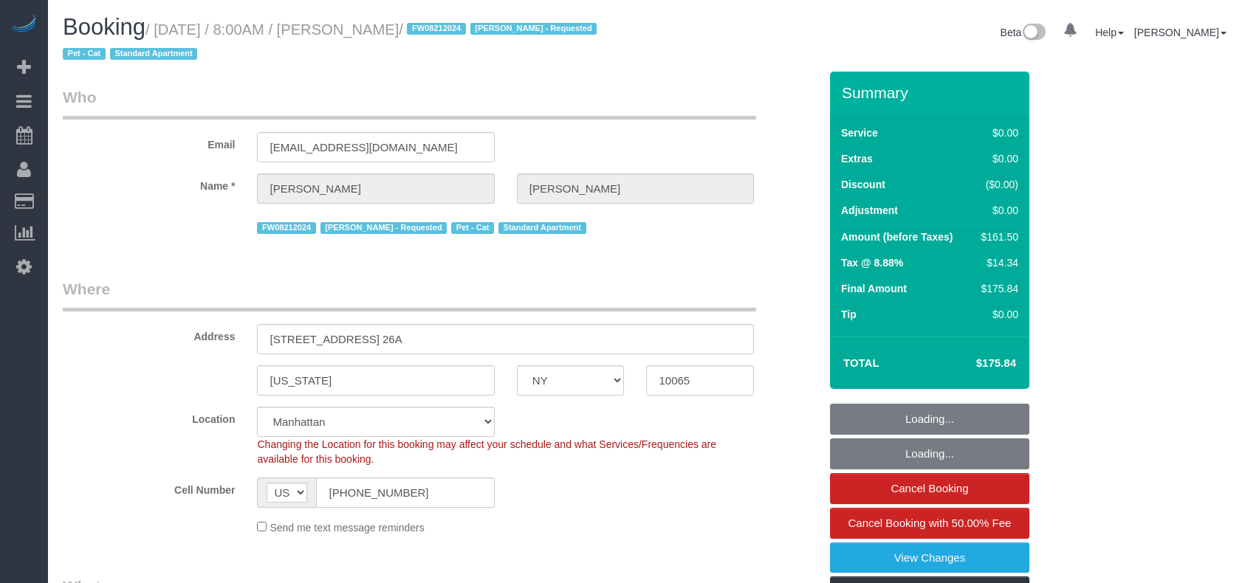
select select "NY"
select select "object:853"
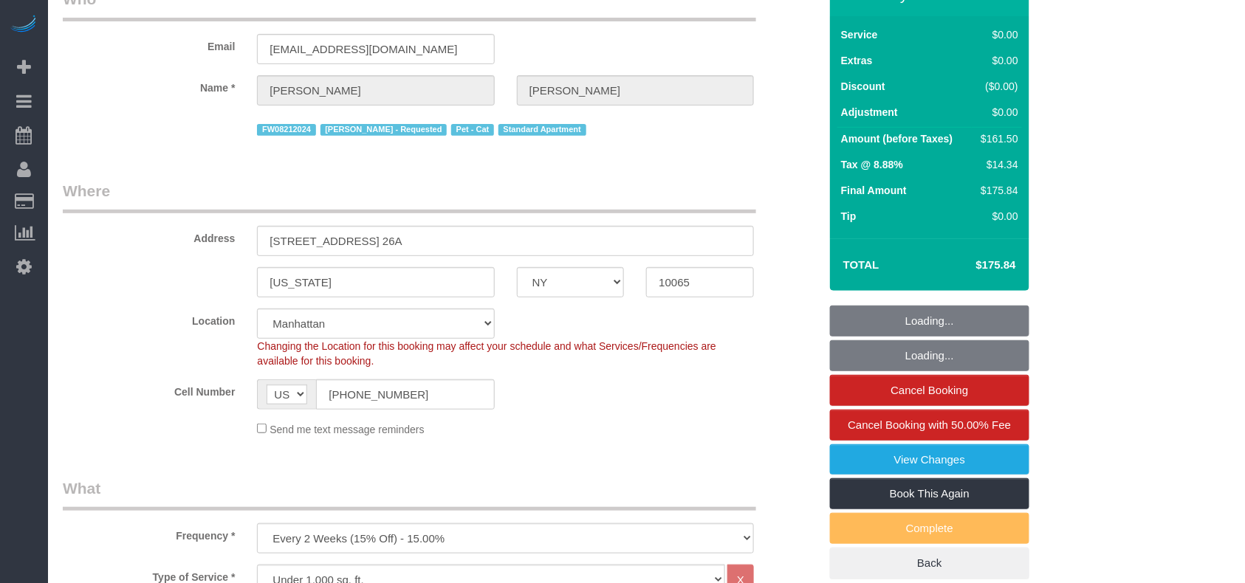
select select "1"
select select "2"
select select "spot1"
select select "number:89"
select select "number:90"
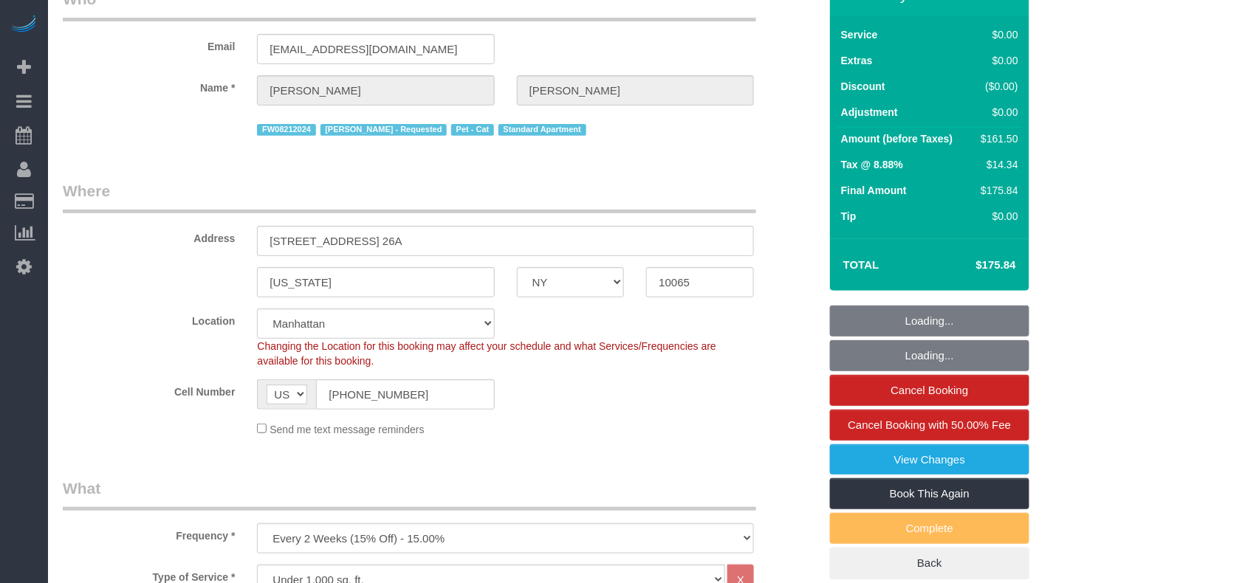
select select "number:14"
select select "number:7"
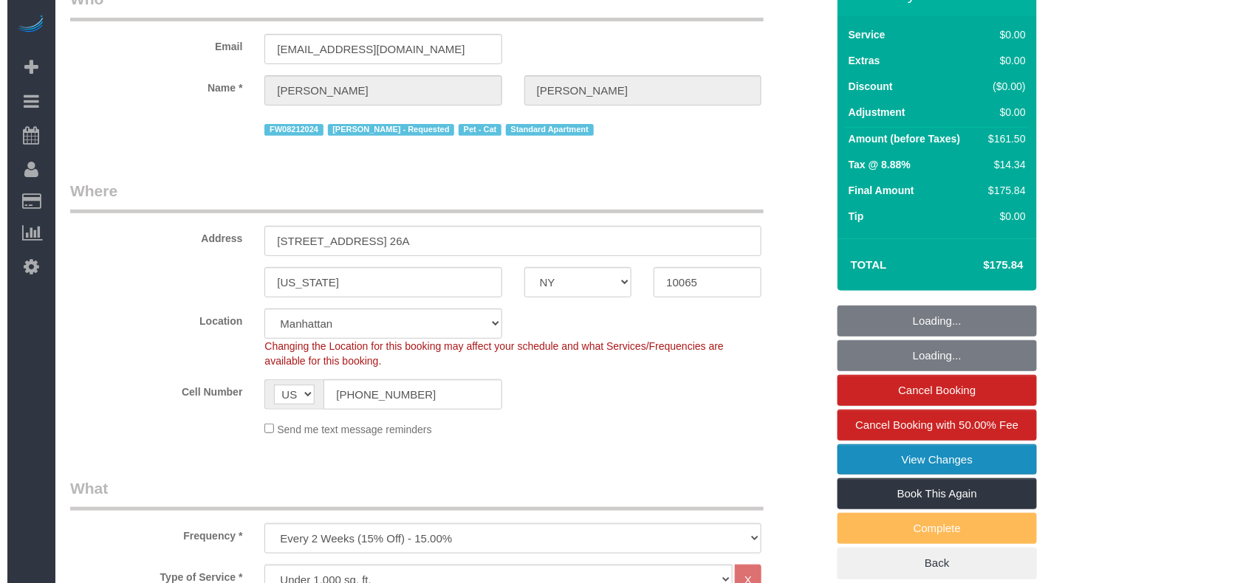
scroll to position [98, 0]
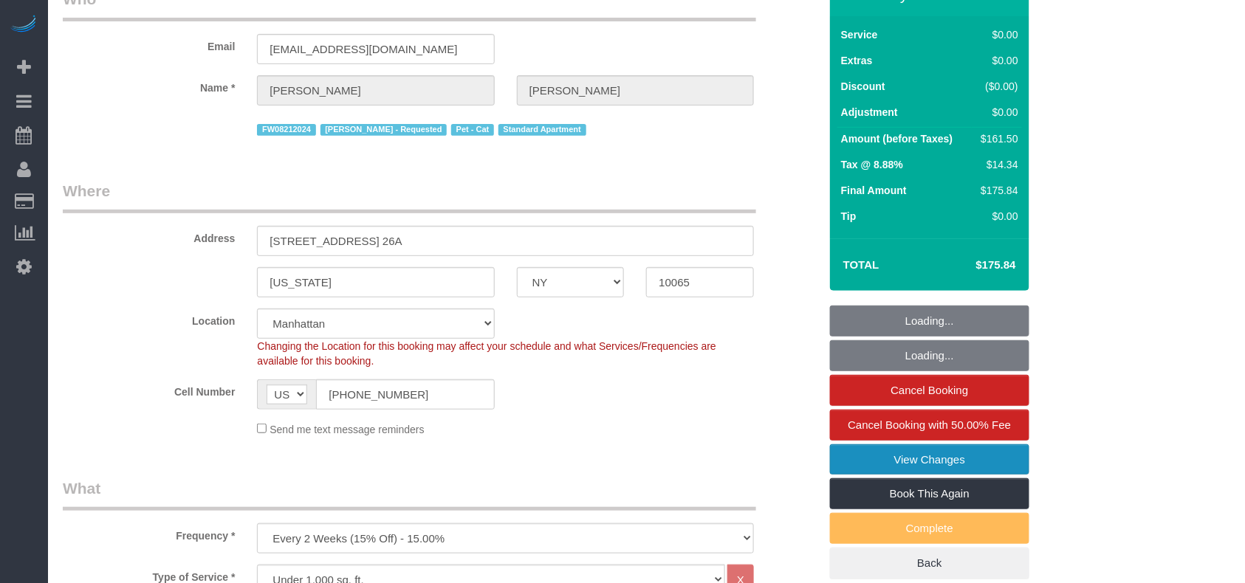
click at [891, 470] on link "View Changes" at bounding box center [929, 460] width 199 height 31
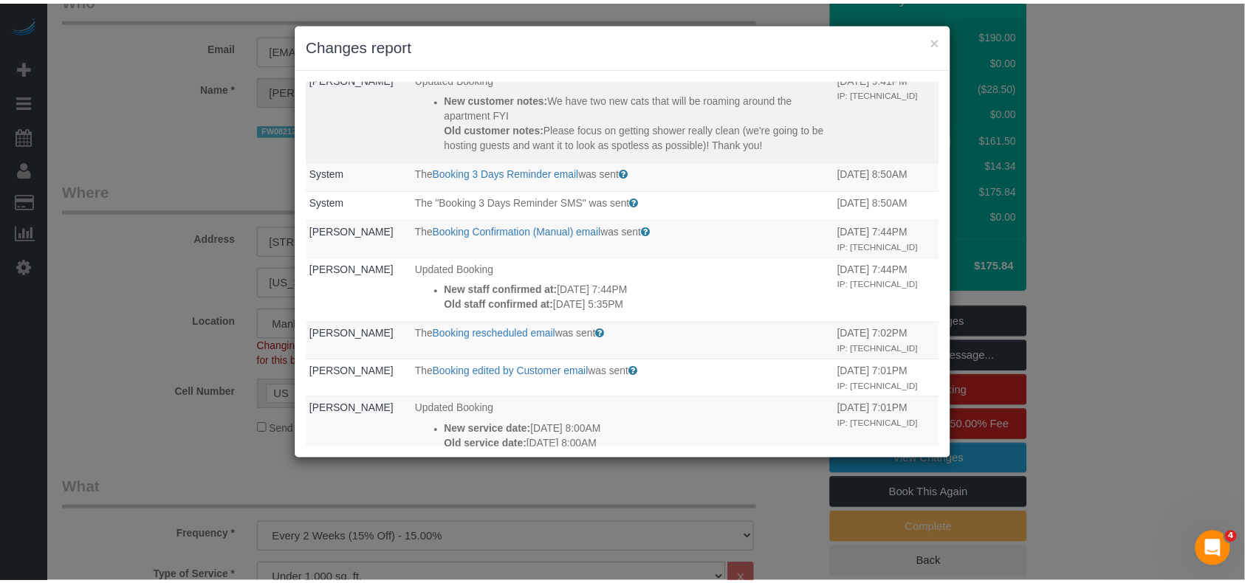
scroll to position [0, 0]
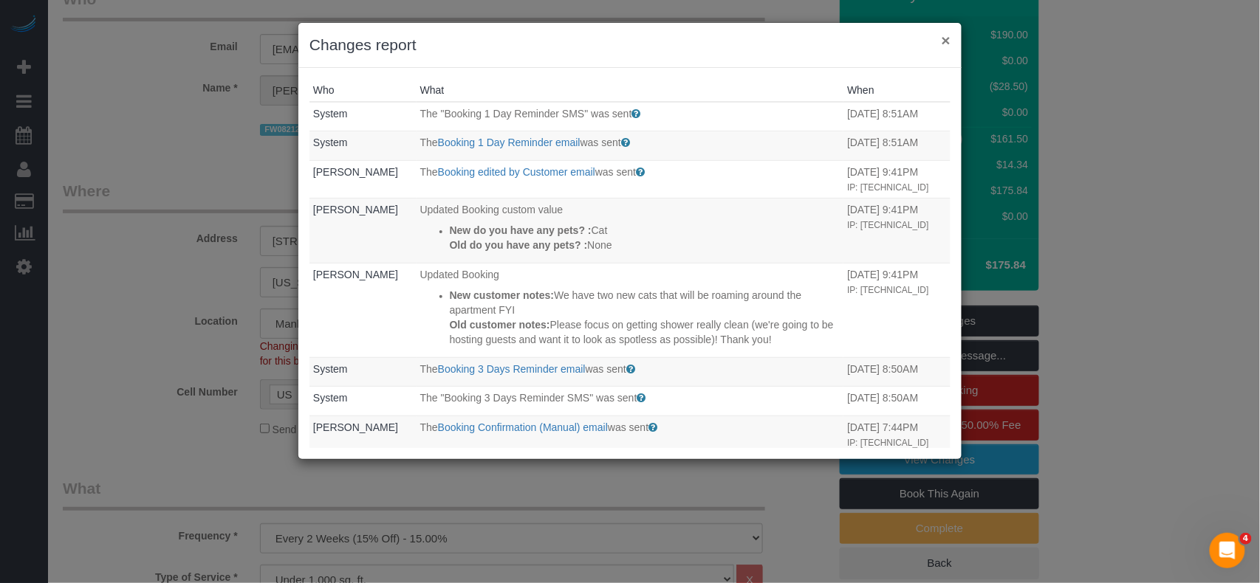
click at [949, 42] on button "×" at bounding box center [945, 40] width 9 height 16
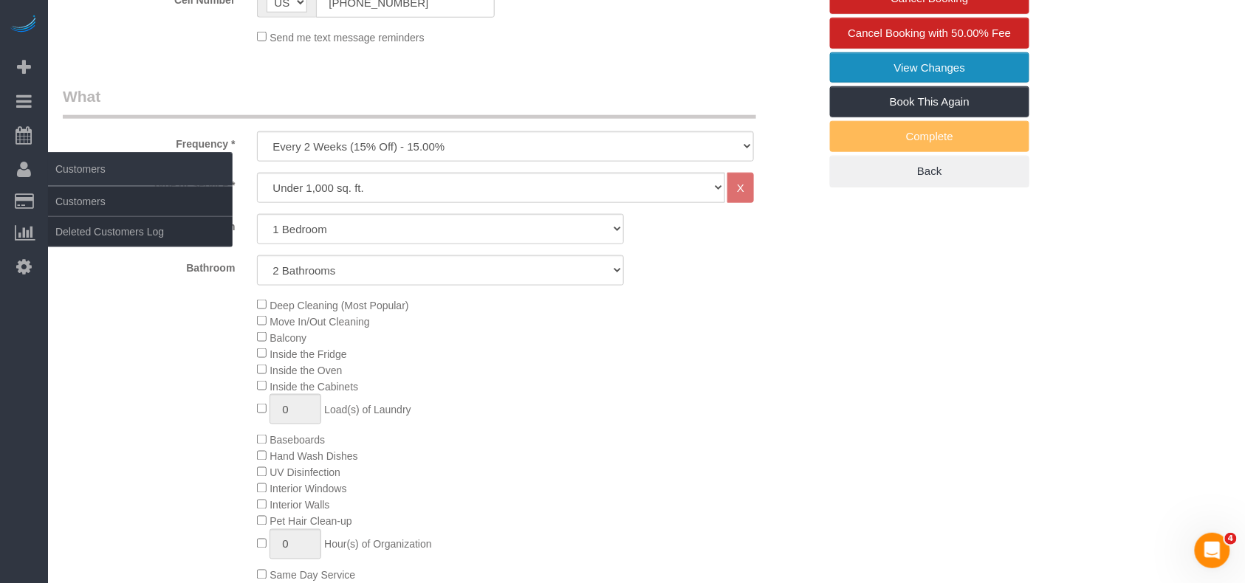
scroll to position [394, 0]
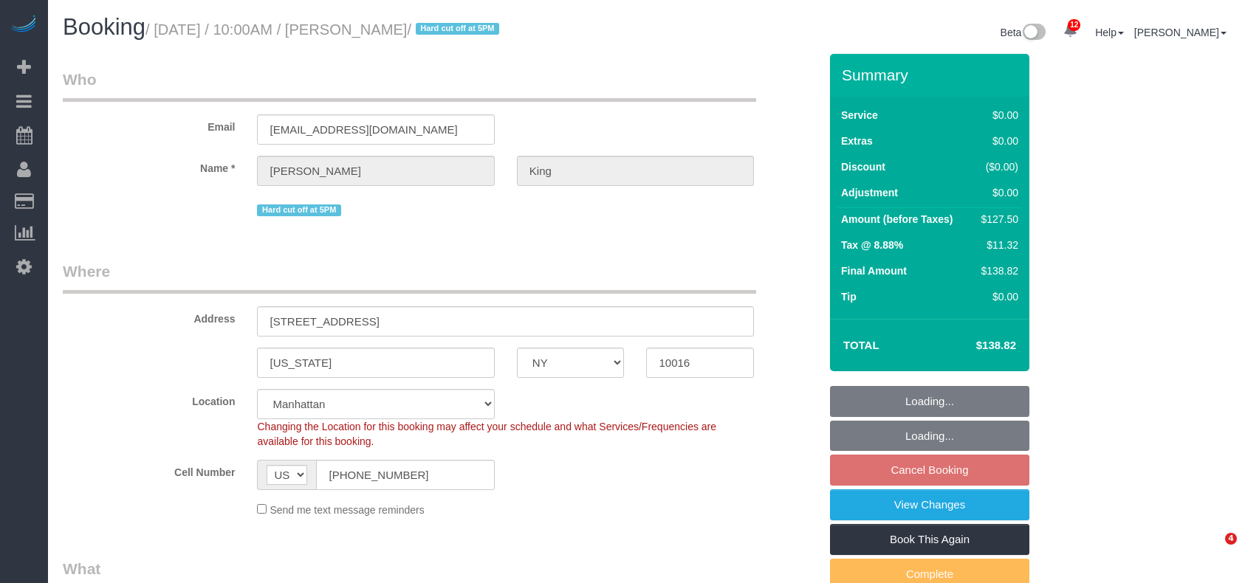
select select "NY"
select select "spot3"
select select "number:56"
select select "number:72"
select select "number:15"
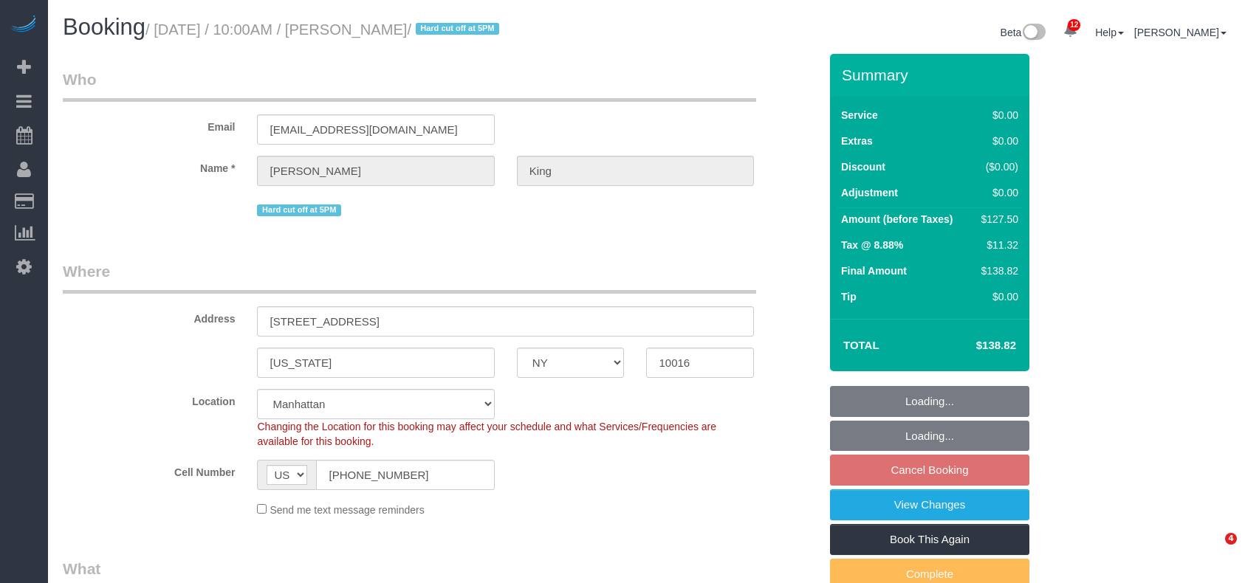
select select "number:5"
click at [916, 507] on link "View Changes" at bounding box center [929, 505] width 199 height 31
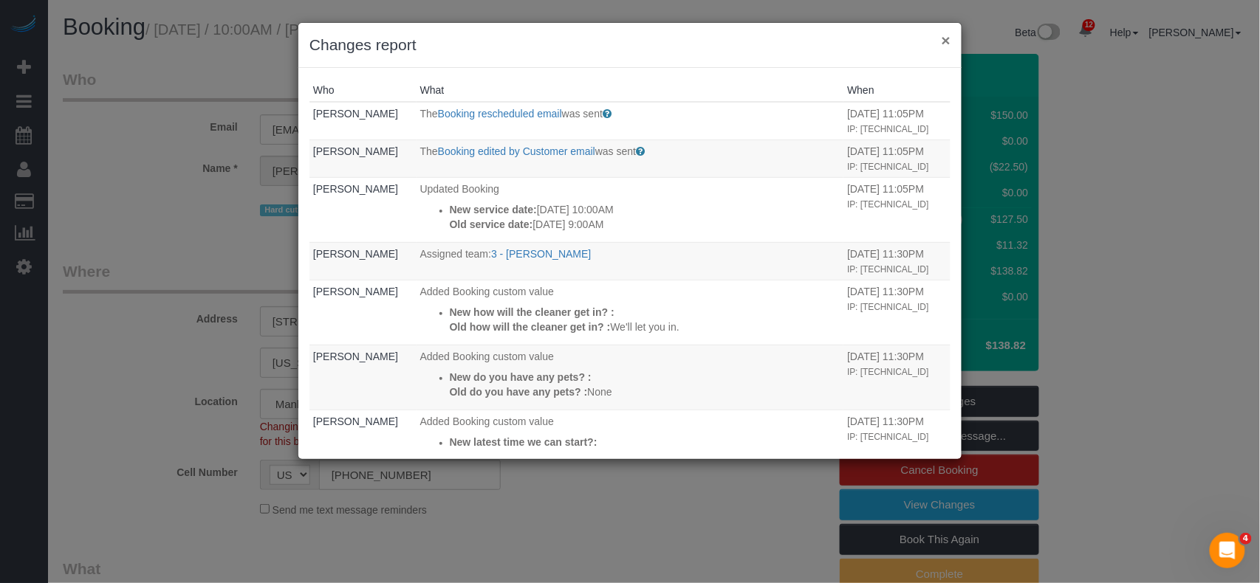
click at [947, 38] on button "×" at bounding box center [945, 40] width 9 height 16
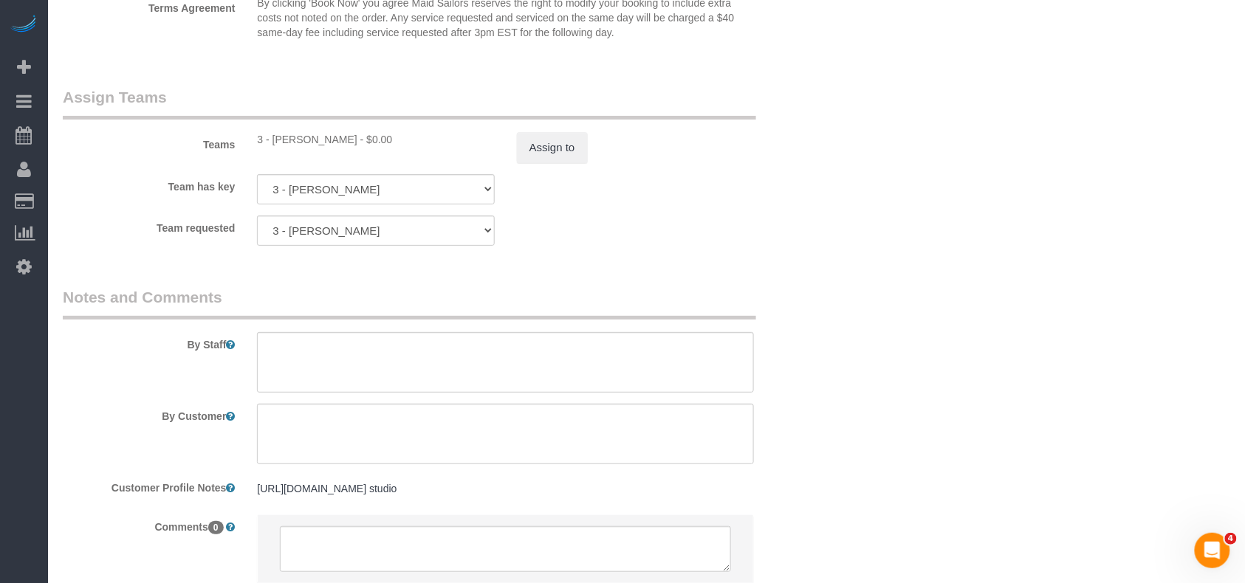
scroll to position [1969, 0]
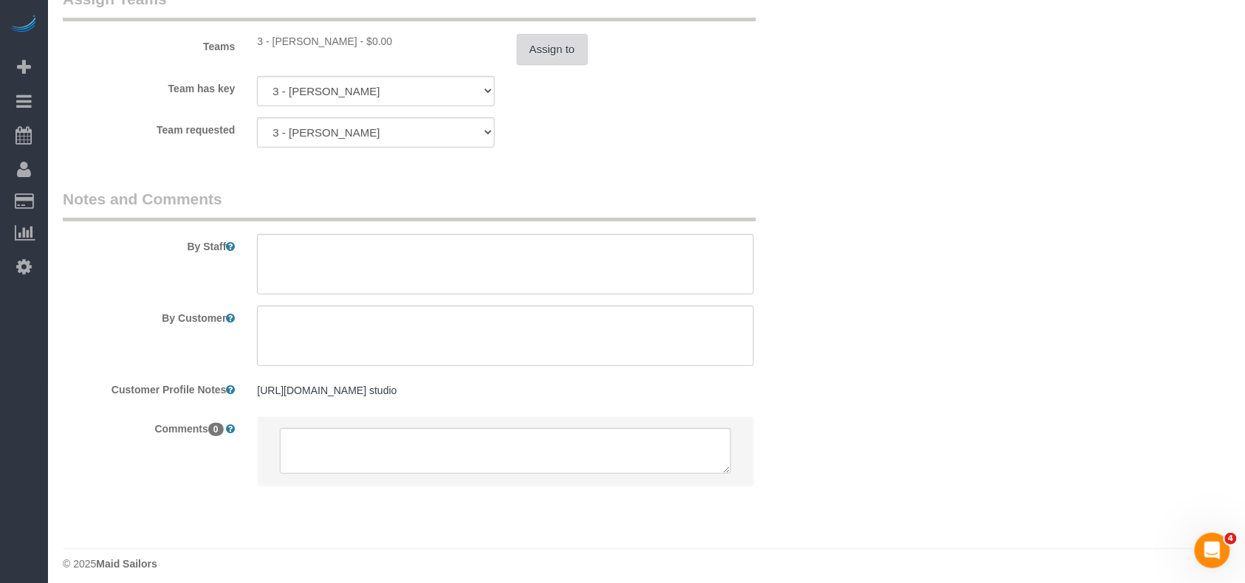
click at [560, 65] on sui-booking-teams "Teams 3 - Khady Diouf - $0.00 Assign to Team has key 3 - Khady Diouf 000- Donna…" at bounding box center [441, 68] width 756 height 160
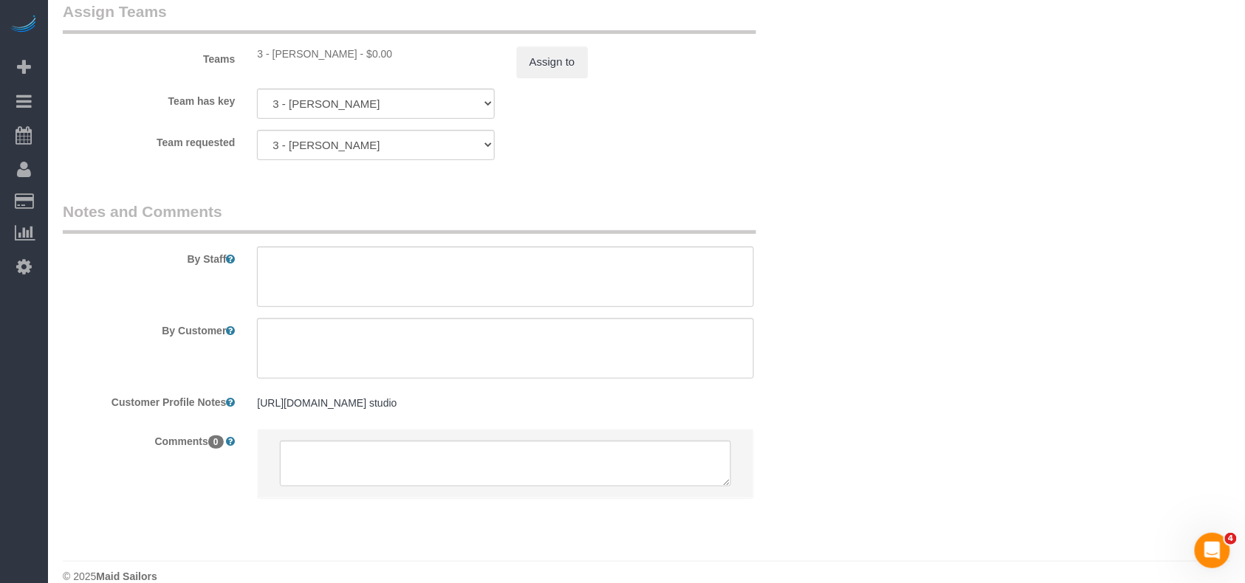
scroll to position [1870, 0]
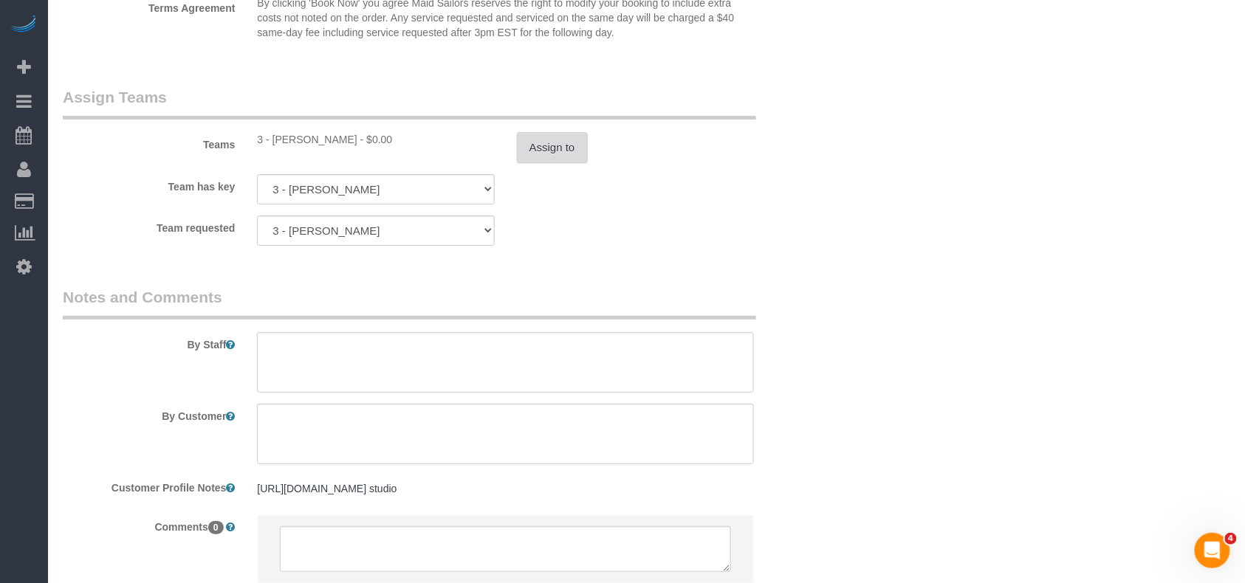
click at [529, 154] on button "Assign to" at bounding box center [552, 147] width 71 height 31
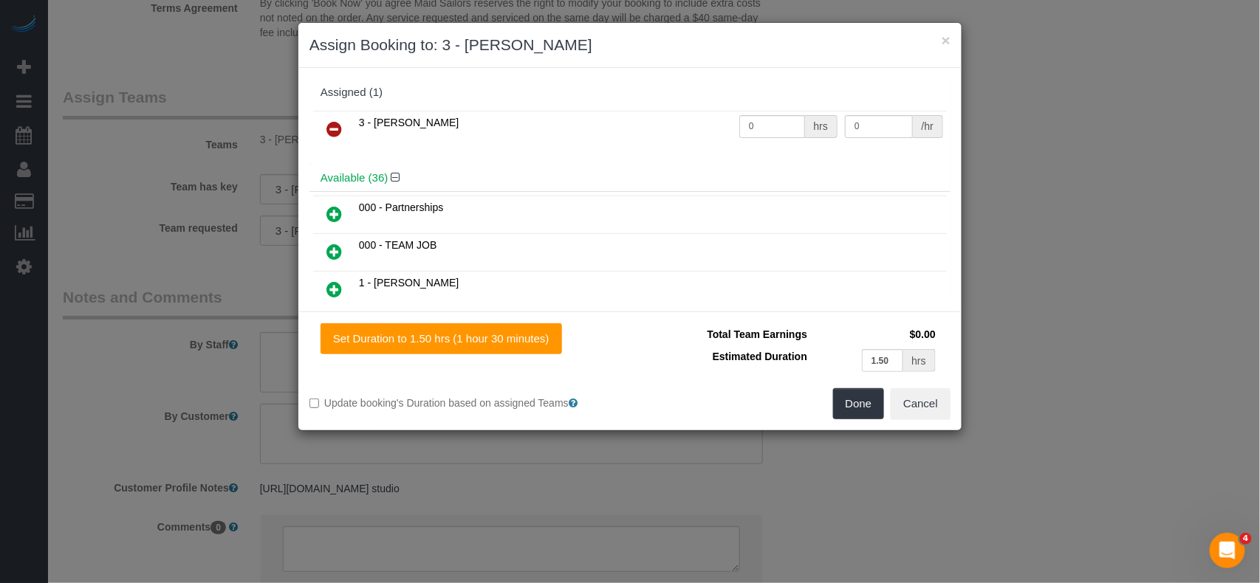
click at [340, 131] on icon at bounding box center [334, 129] width 16 height 18
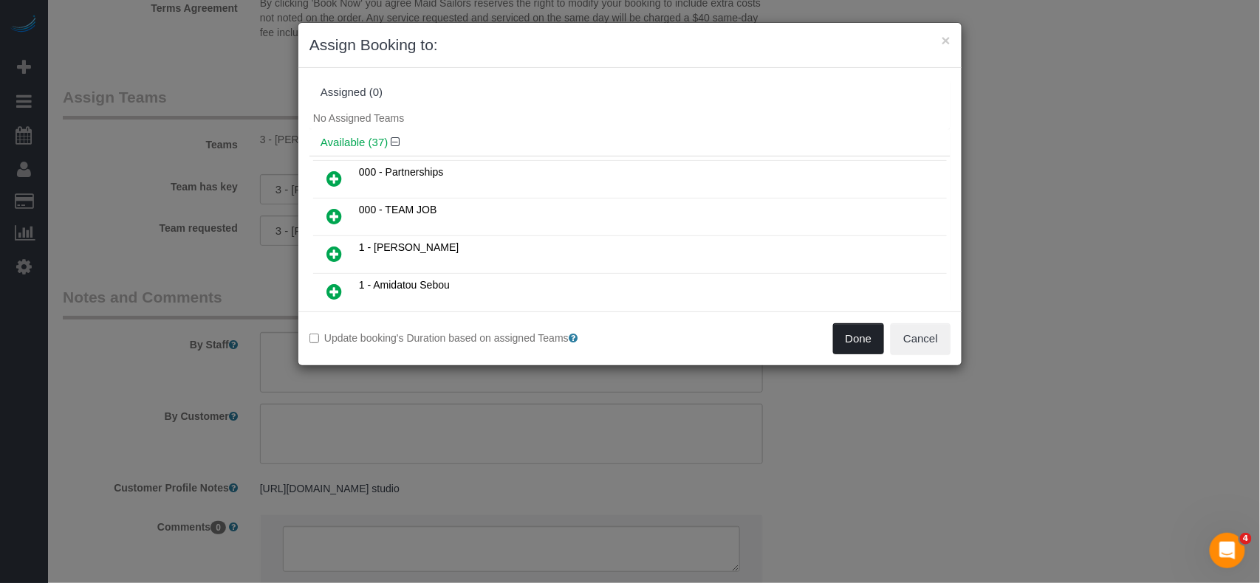
drag, startPoint x: 828, startPoint y: 340, endPoint x: 840, endPoint y: 340, distance: 11.8
click at [830, 340] on div "Done Cancel" at bounding box center [796, 338] width 332 height 31
click at [843, 337] on button "Done" at bounding box center [859, 338] width 52 height 31
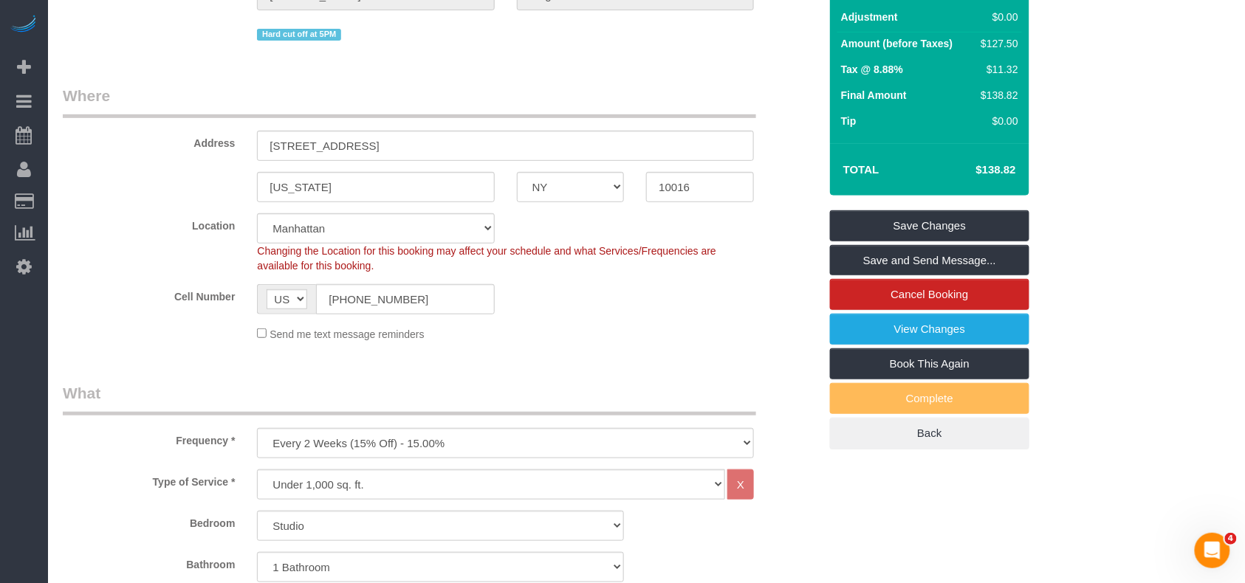
scroll to position [0, 0]
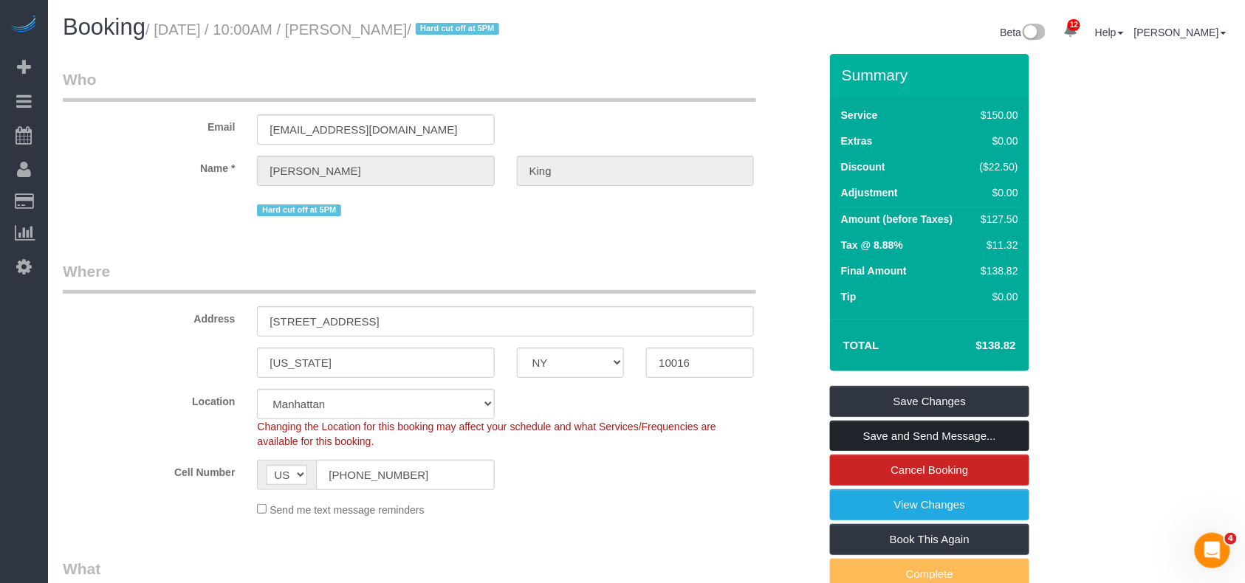
click at [899, 430] on link "Save and Send Message..." at bounding box center [929, 436] width 199 height 31
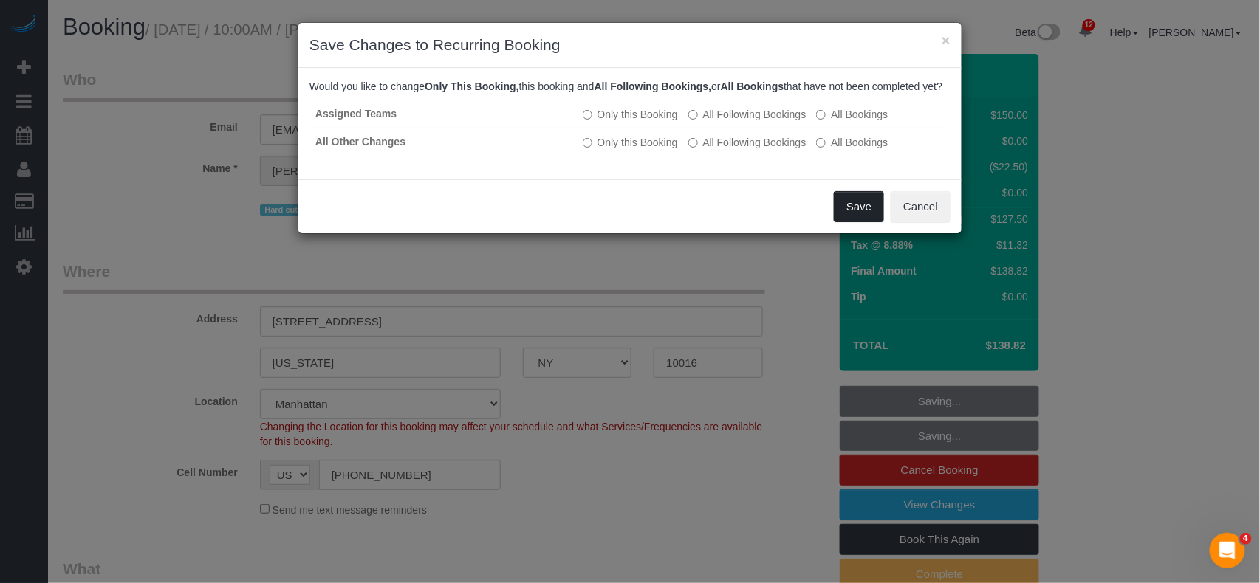
click at [851, 220] on button "Save" at bounding box center [859, 206] width 50 height 31
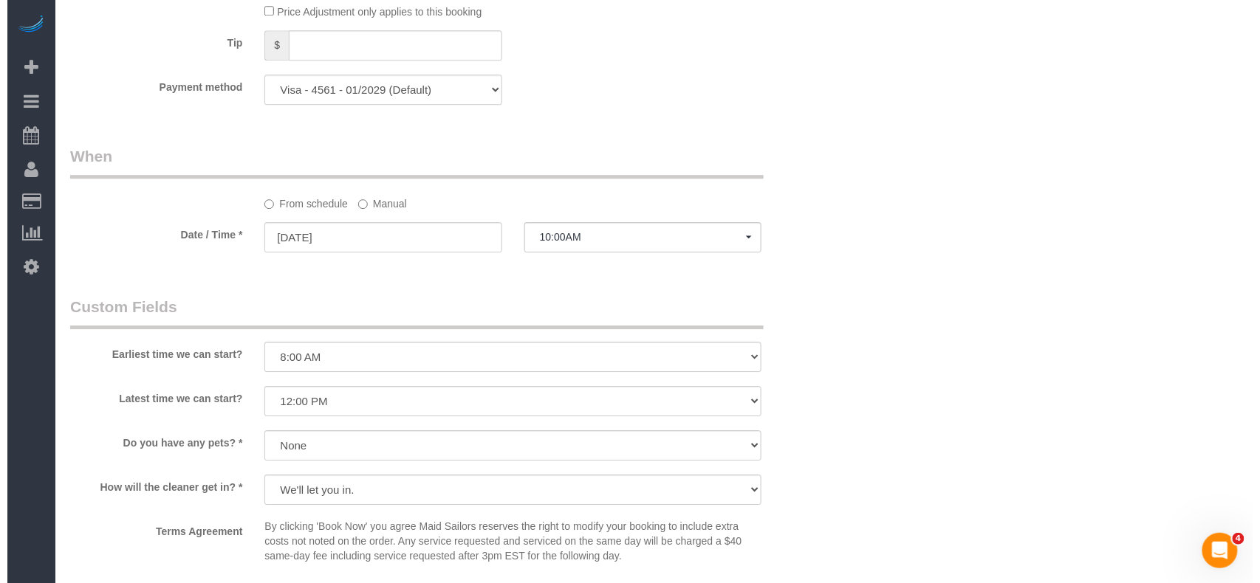
scroll to position [1378, 0]
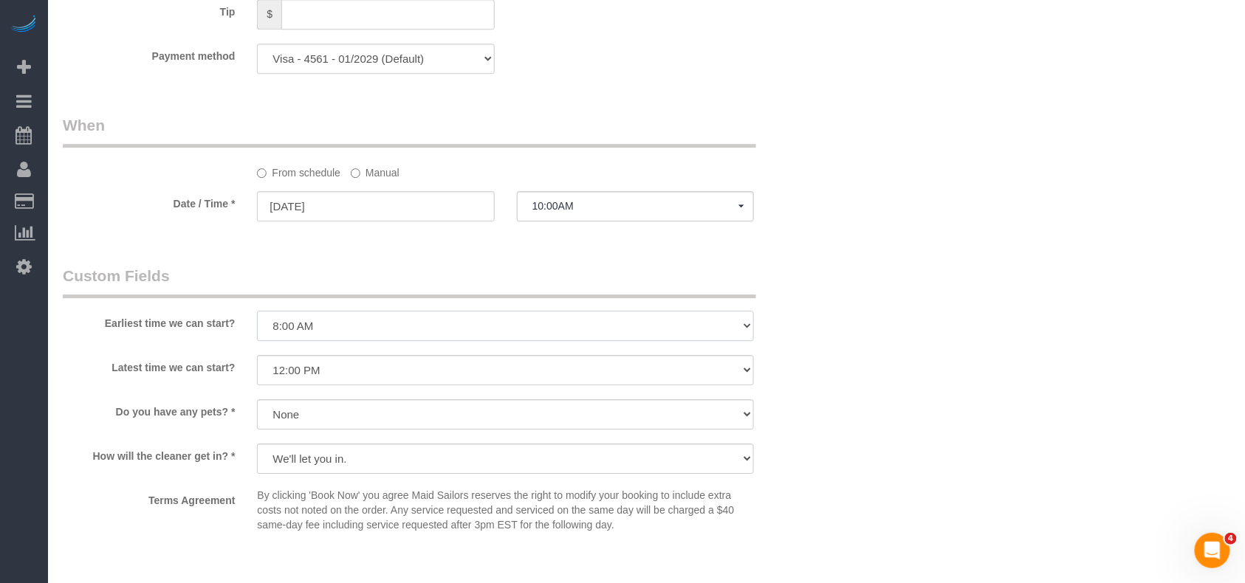
click at [349, 325] on select "I am not flexible, keep my selected time 8:00 AM 9:00 AM 10:00 AM 11:00 AM 12:0…" at bounding box center [505, 326] width 497 height 30
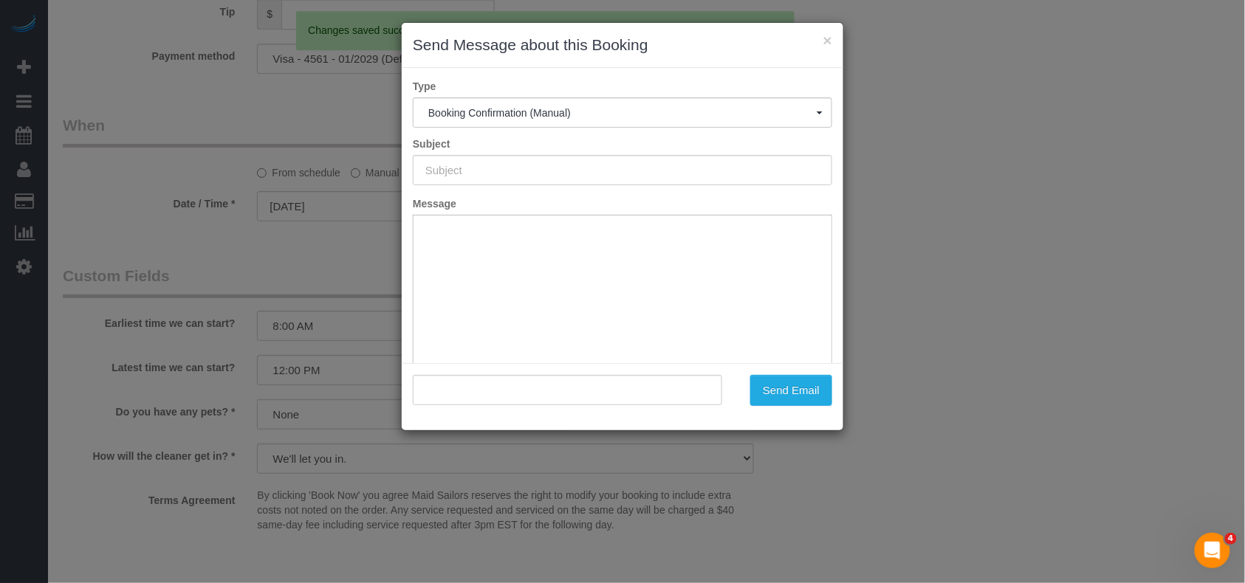
type input "Cleaning Confirmed for 09/05/2025 at 10:00am"
type input ""Stephanie King" <stephani3.k@gmail.com>"
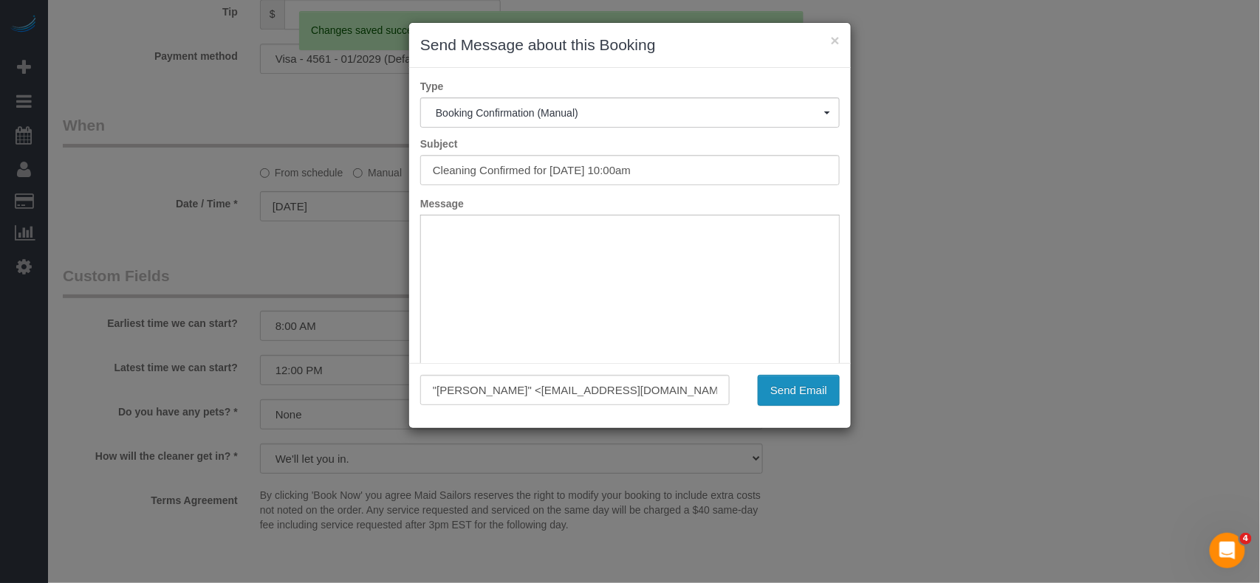
click at [810, 388] on button "Send Email" at bounding box center [799, 390] width 82 height 31
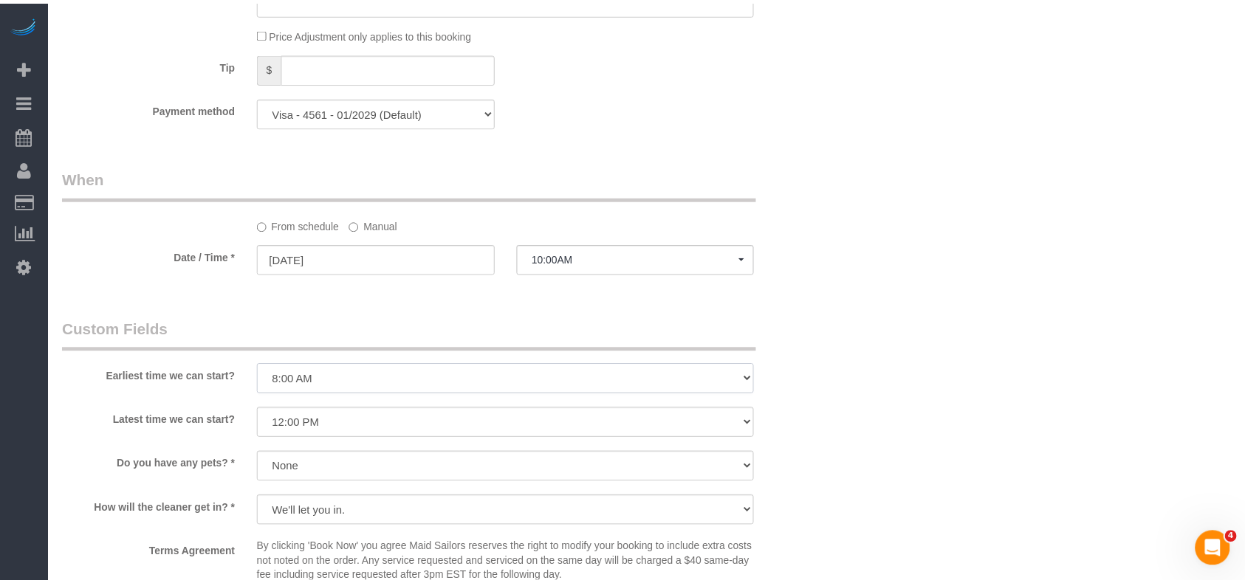
scroll to position [1433, 0]
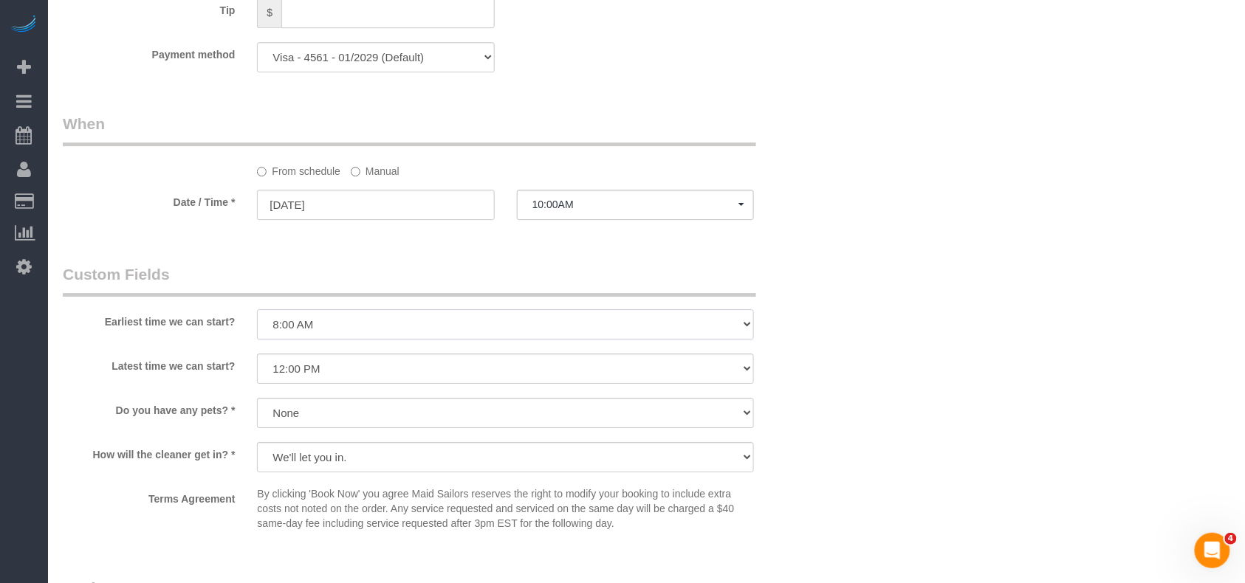
click at [302, 326] on select "I am not flexible, keep my selected time 8:00 AM 9:00 AM 10:00 AM 11:00 AM 12:0…" at bounding box center [505, 324] width 497 height 30
select select "number:58"
click at [257, 312] on select "I am not flexible, keep my selected time 8:00 AM 9:00 AM 10:00 AM 11:00 AM 12:0…" at bounding box center [505, 324] width 497 height 30
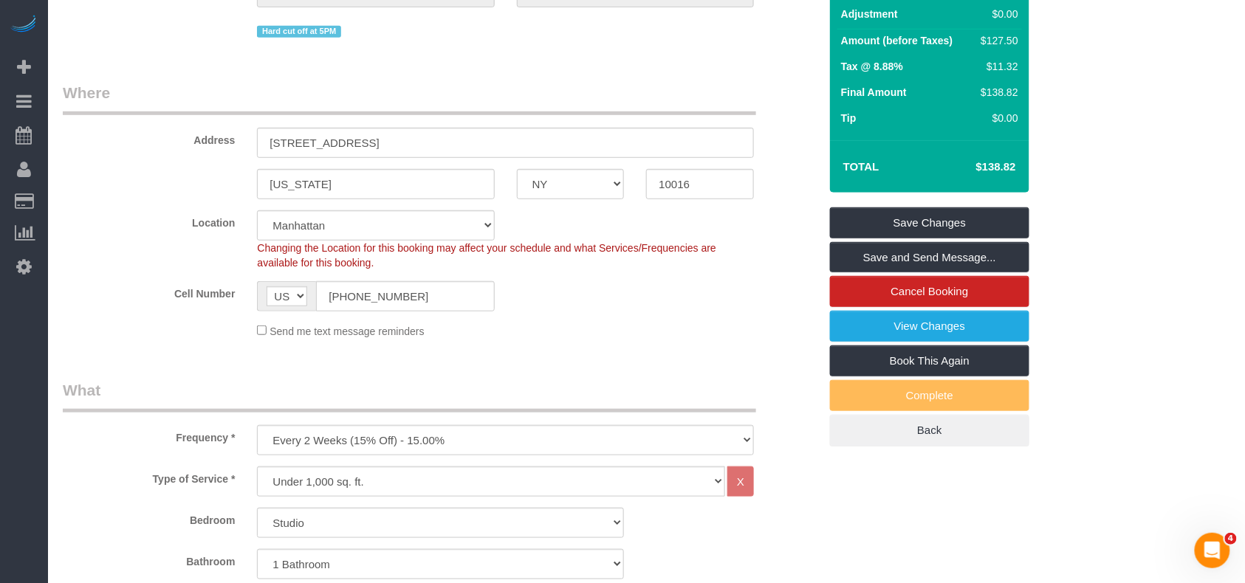
scroll to position [152, 0]
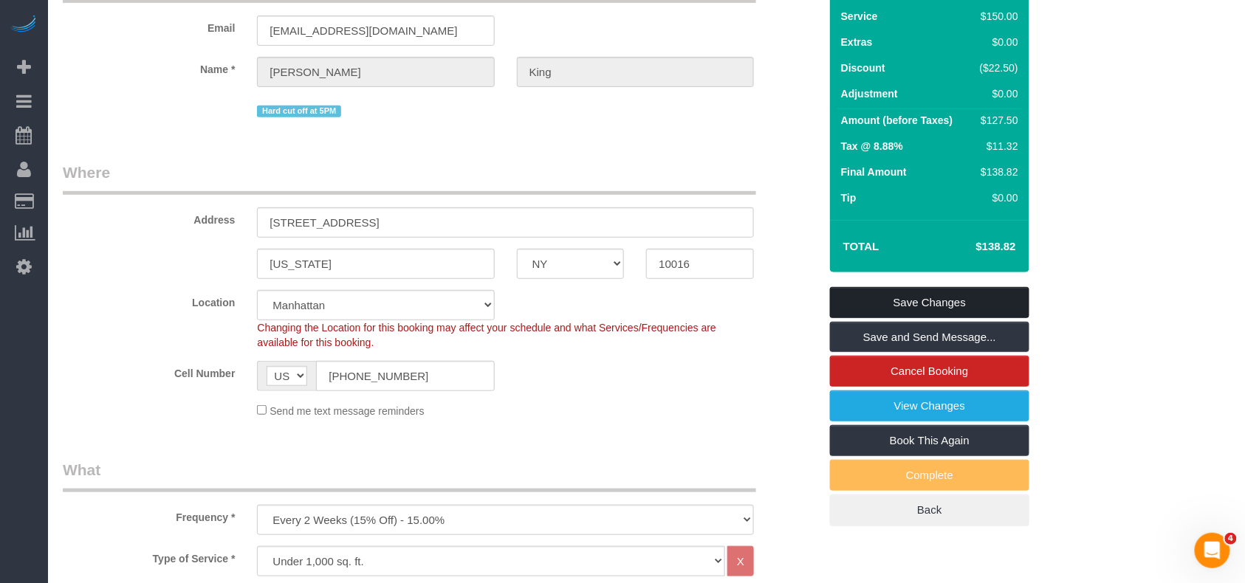
click at [886, 294] on link "Save Changes" at bounding box center [929, 302] width 199 height 31
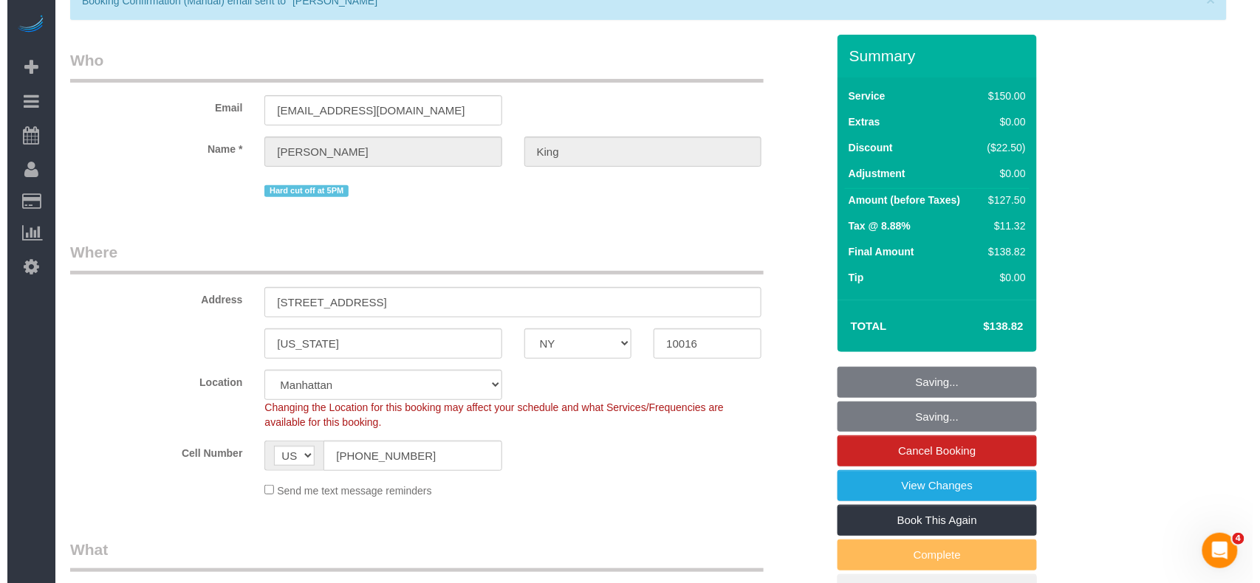
scroll to position [0, 0]
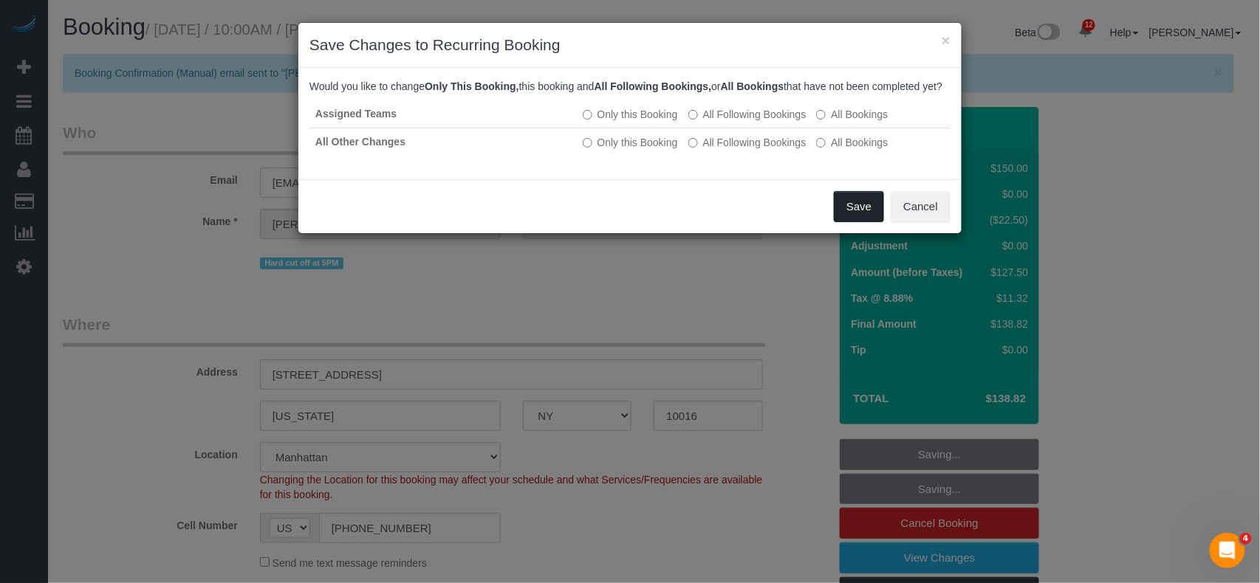
click at [846, 222] on button "Save" at bounding box center [859, 206] width 50 height 31
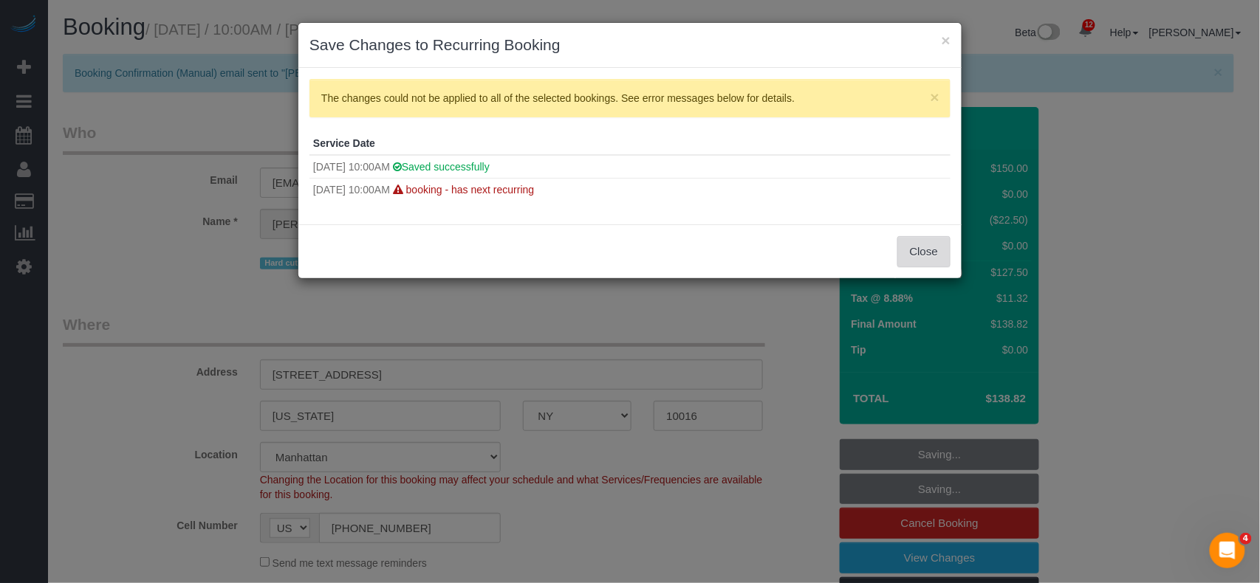
click at [913, 252] on button "Close" at bounding box center [923, 251] width 53 height 31
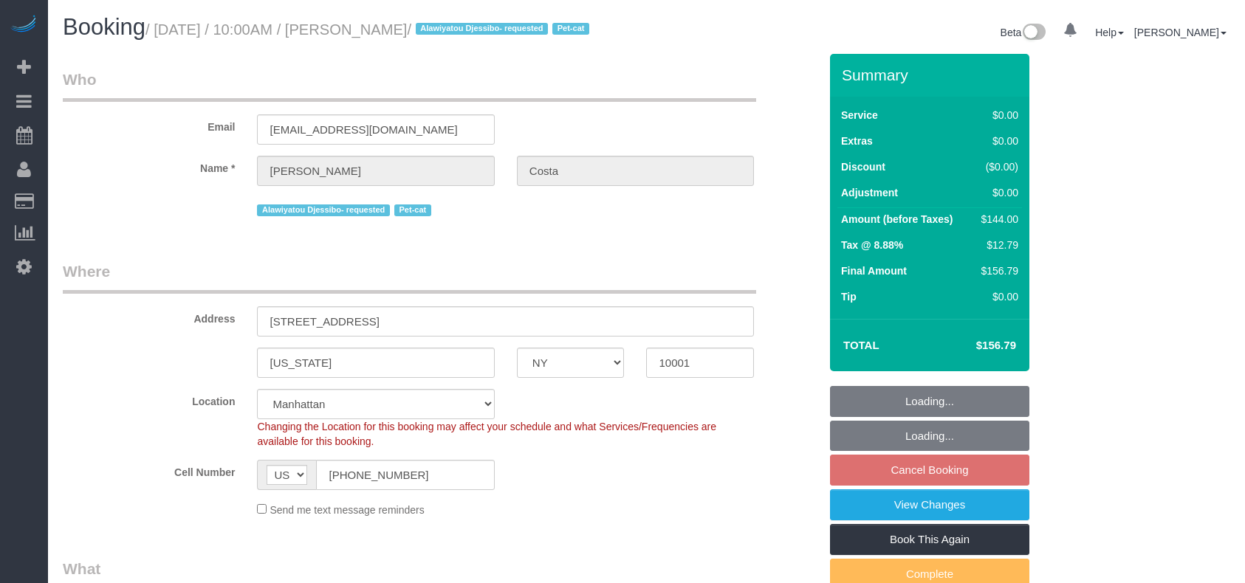
select select "NY"
select select "number:57"
select select "number:90"
select select "number:14"
select select "number:5"
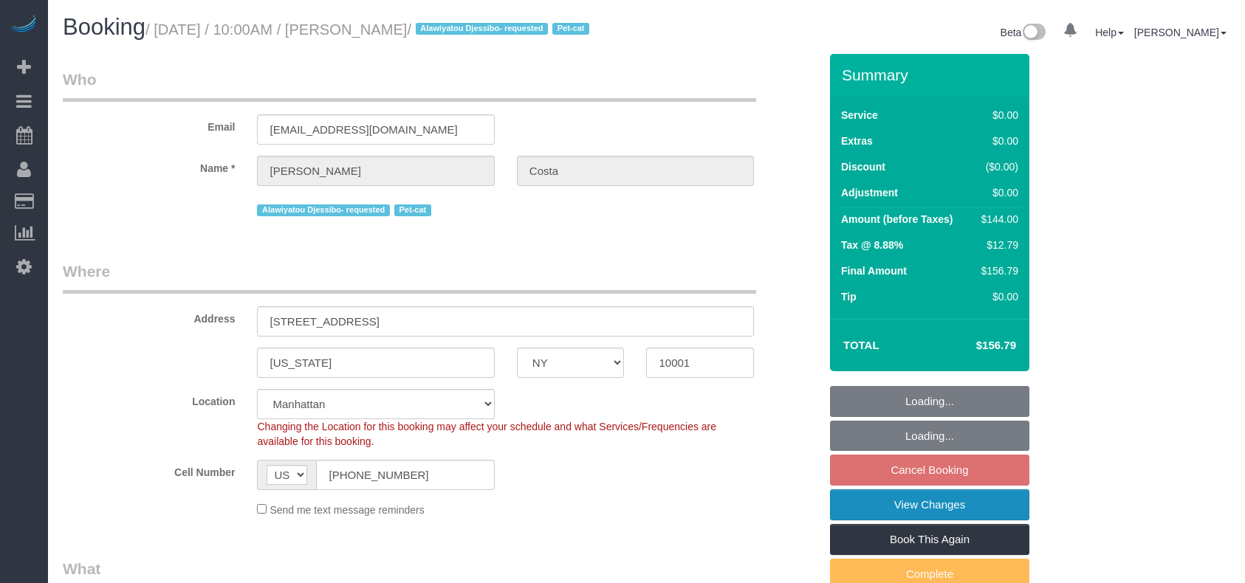
select select "object:1407"
click at [945, 509] on link "View Changes" at bounding box center [929, 505] width 199 height 31
select select "spot3"
select select "1"
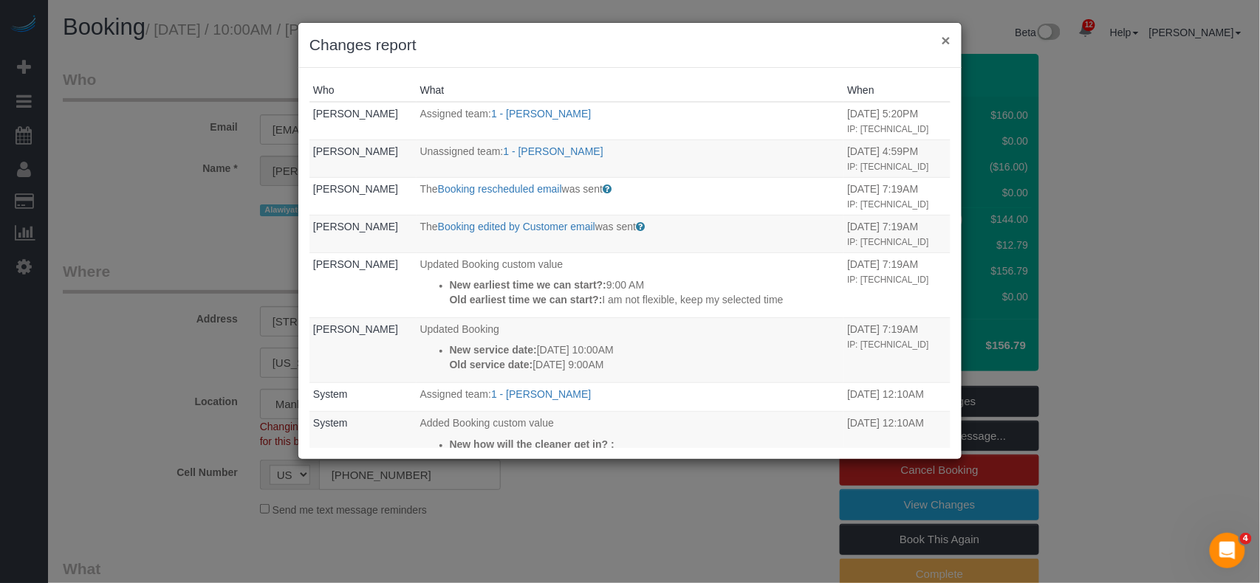
click at [946, 44] on button "×" at bounding box center [945, 40] width 9 height 16
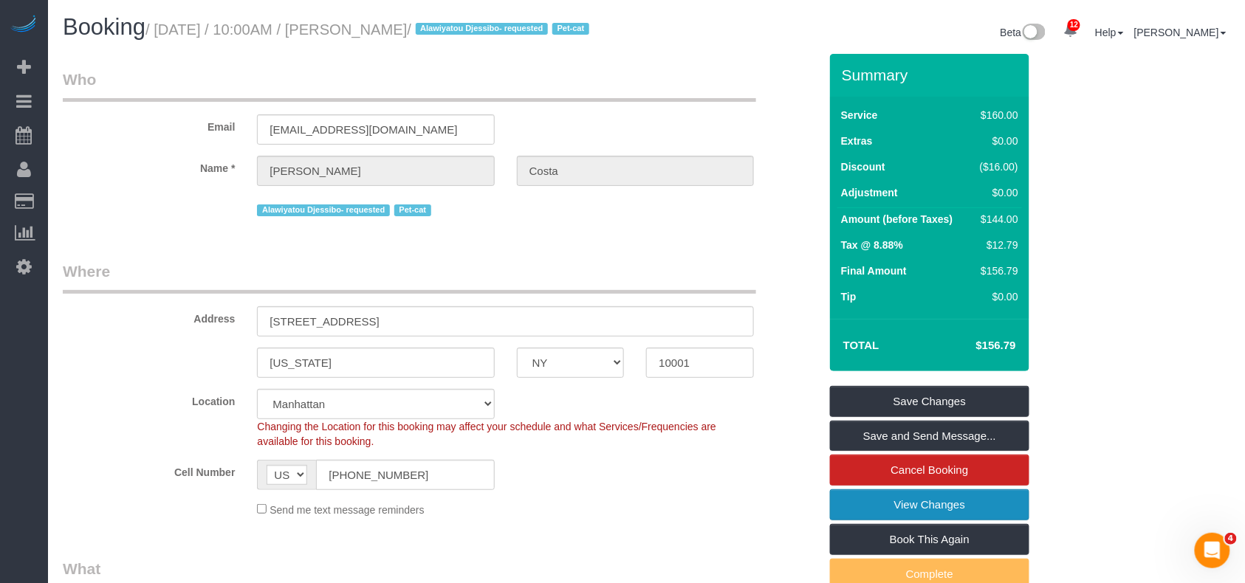
click at [917, 502] on link "View Changes" at bounding box center [929, 505] width 199 height 31
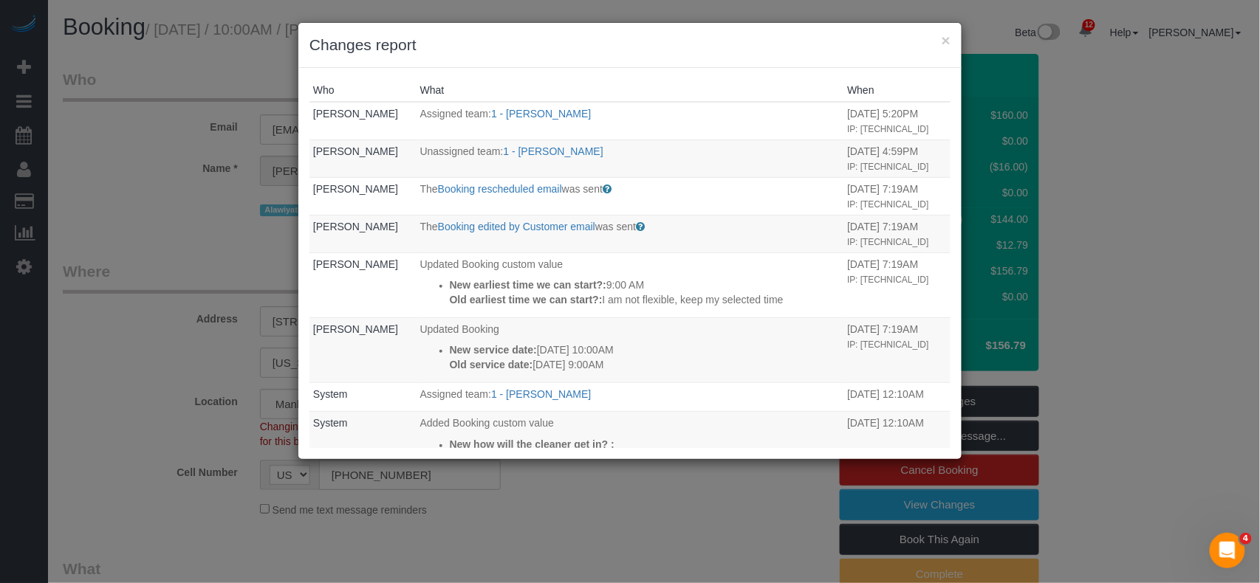
drag, startPoint x: 951, startPoint y: 42, endPoint x: 932, endPoint y: 63, distance: 28.2
click at [951, 42] on div "× Changes report" at bounding box center [629, 45] width 663 height 45
click at [945, 45] on button "×" at bounding box center [945, 40] width 9 height 16
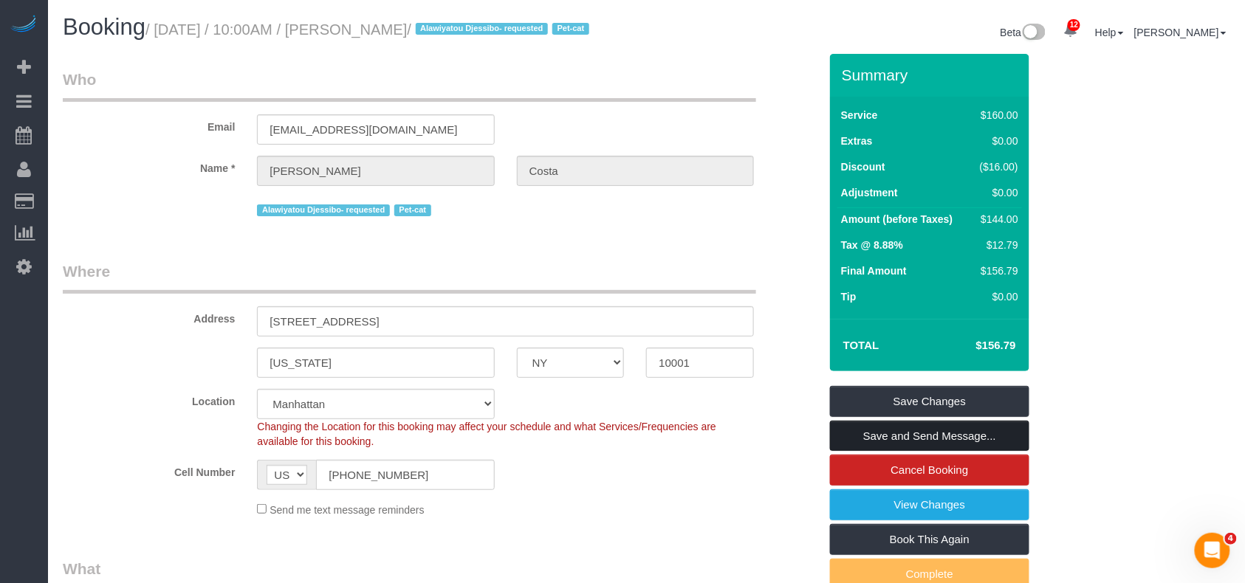
click at [907, 434] on link "Save and Send Message..." at bounding box center [929, 436] width 199 height 31
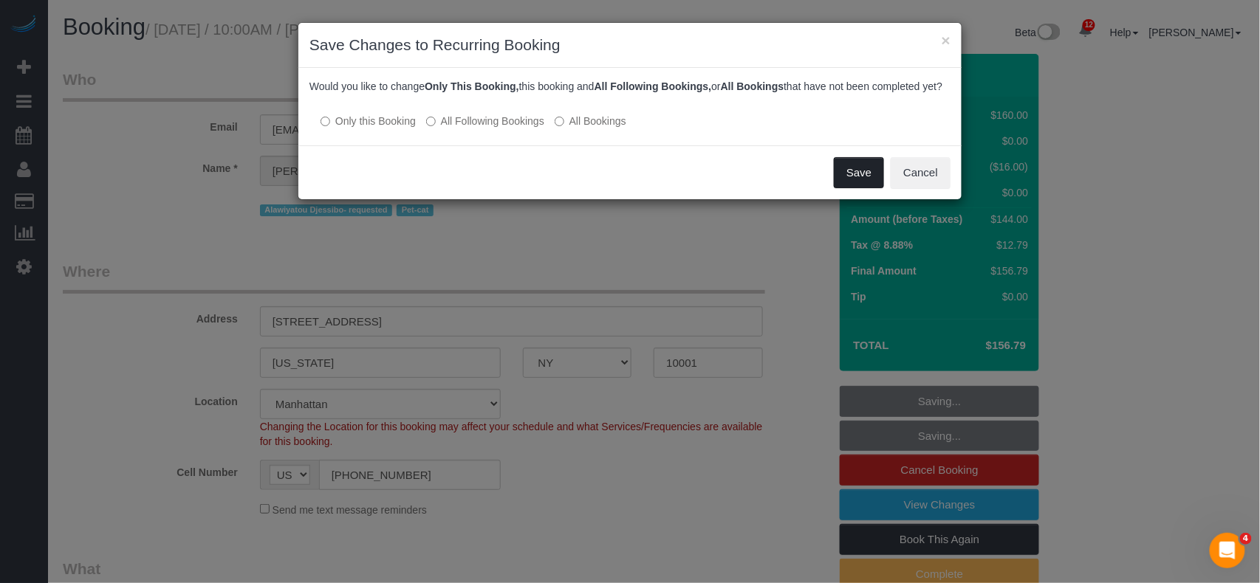
click at [848, 186] on button "Save" at bounding box center [859, 172] width 50 height 31
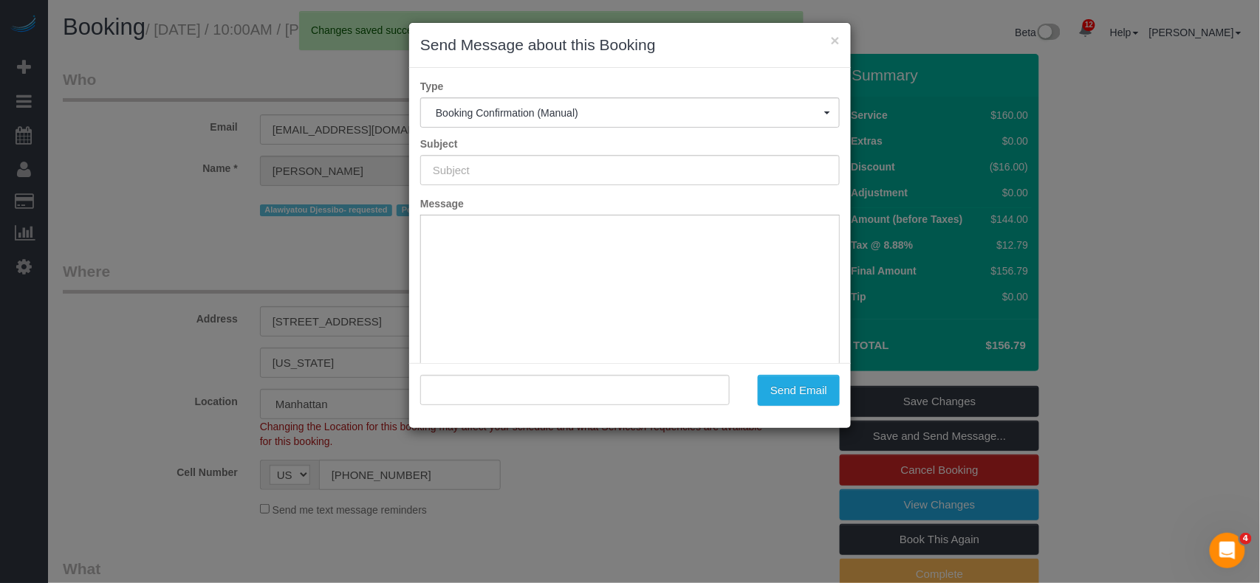
type input "Cleaning Confirmed for 08/22/2025 at 10:00am"
type input ""Tanya Costa" <tanyacosta27@gmail.com>"
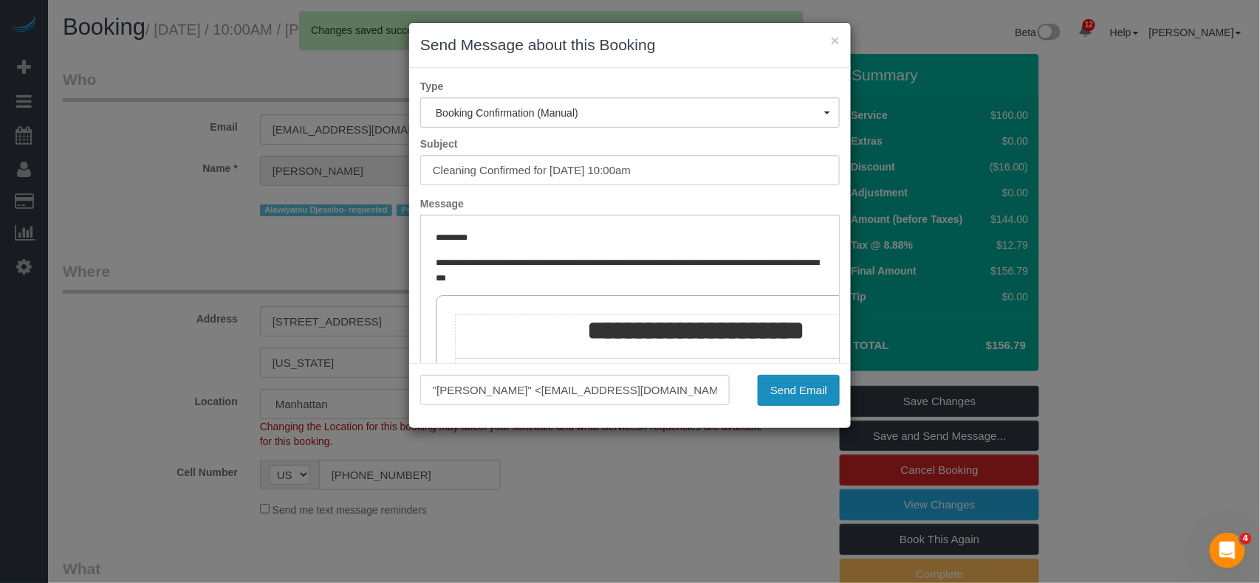
drag, startPoint x: 766, startPoint y: 388, endPoint x: 727, endPoint y: 388, distance: 39.1
click at [768, 388] on button "Send Email" at bounding box center [799, 390] width 82 height 31
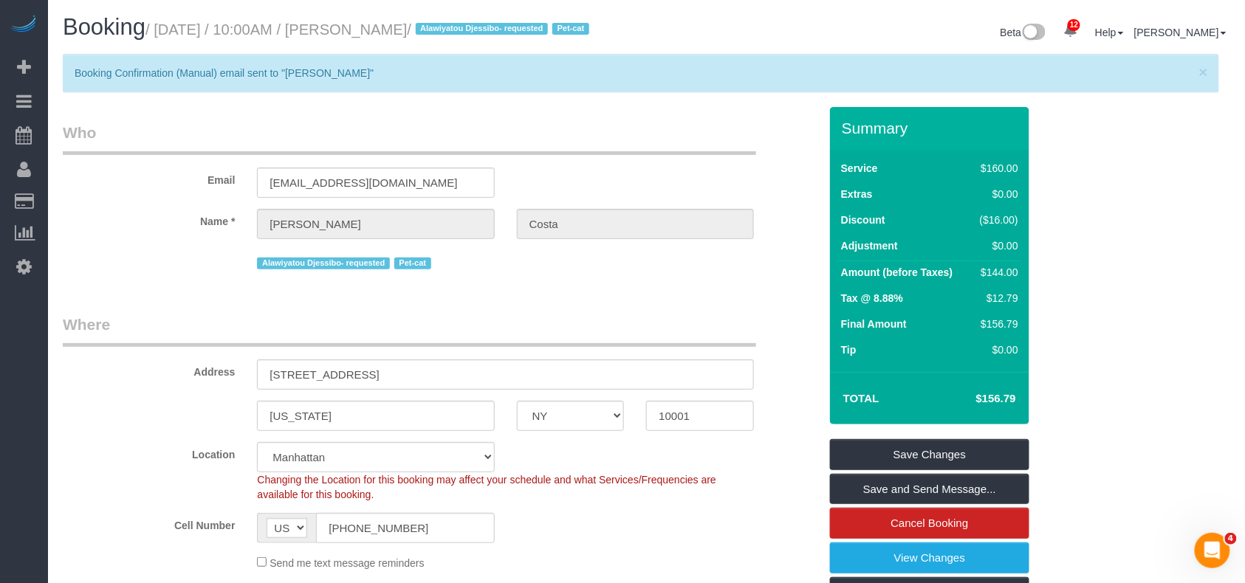
click at [459, 284] on fieldset "Who Email tanyacosta27@gmail.com Name * Tanya Costa Alawiyatou Djessibo- reques…" at bounding box center [441, 203] width 756 height 162
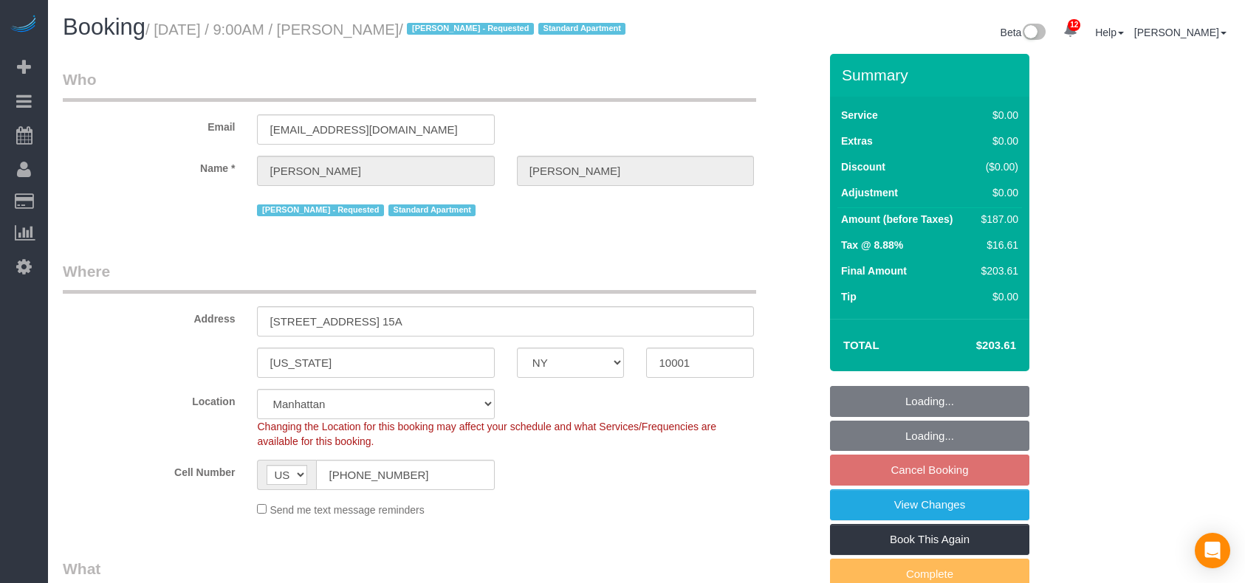
select select "NY"
select select "2"
select select "spot2"
select select "number:56"
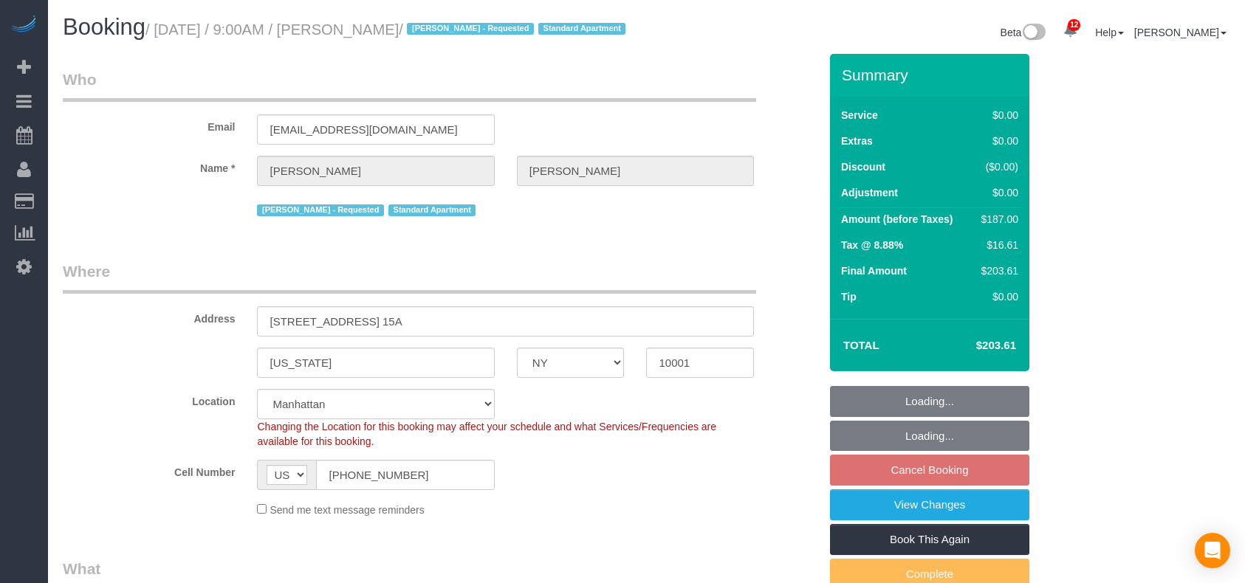
select select "number:70"
select select "number:15"
select select "number:5"
